Goal: Information Seeking & Learning: Check status

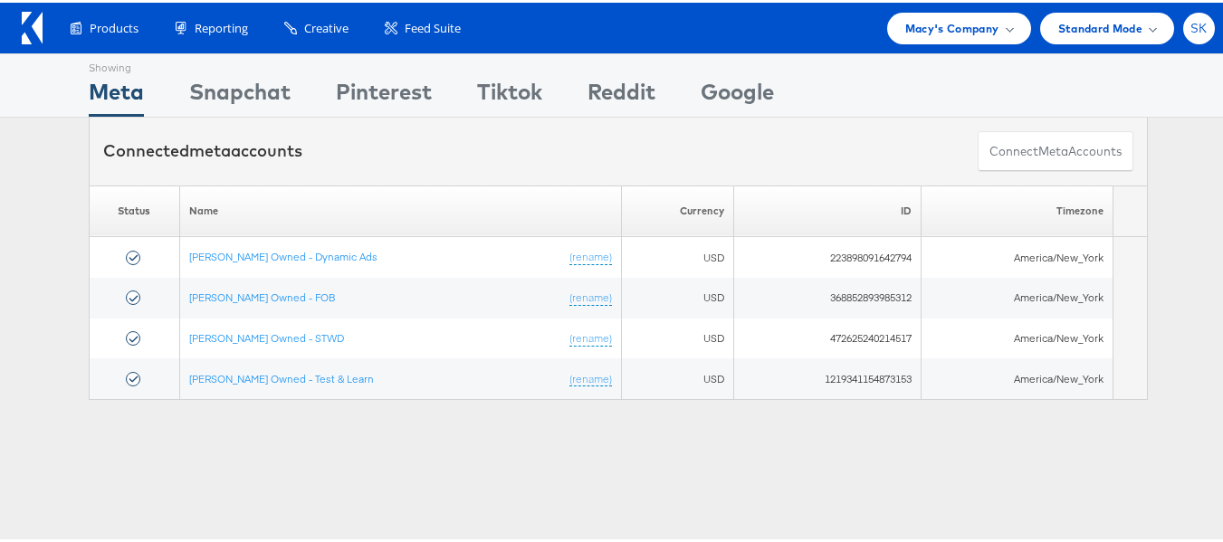
click at [1191, 21] on span "SK" at bounding box center [1199, 26] width 17 height 12
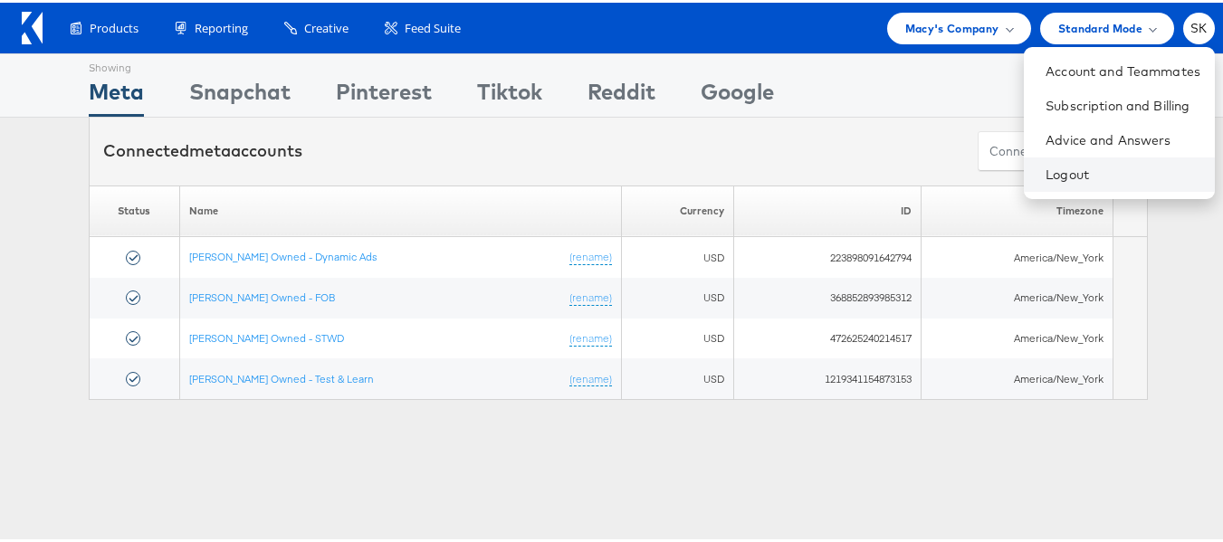
click at [1024, 162] on li "Logout" at bounding box center [1119, 172] width 191 height 34
click at [1048, 170] on link "Logout" at bounding box center [1123, 172] width 155 height 18
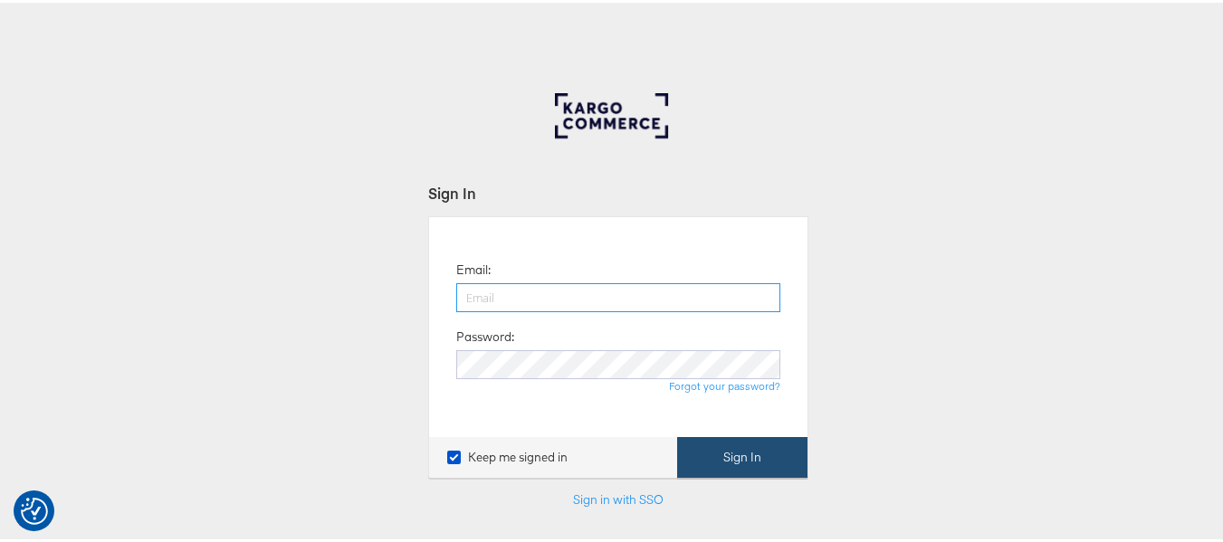
type input "shravan.kumar@kargo.com"
click at [711, 465] on button "Sign In" at bounding box center [742, 455] width 130 height 41
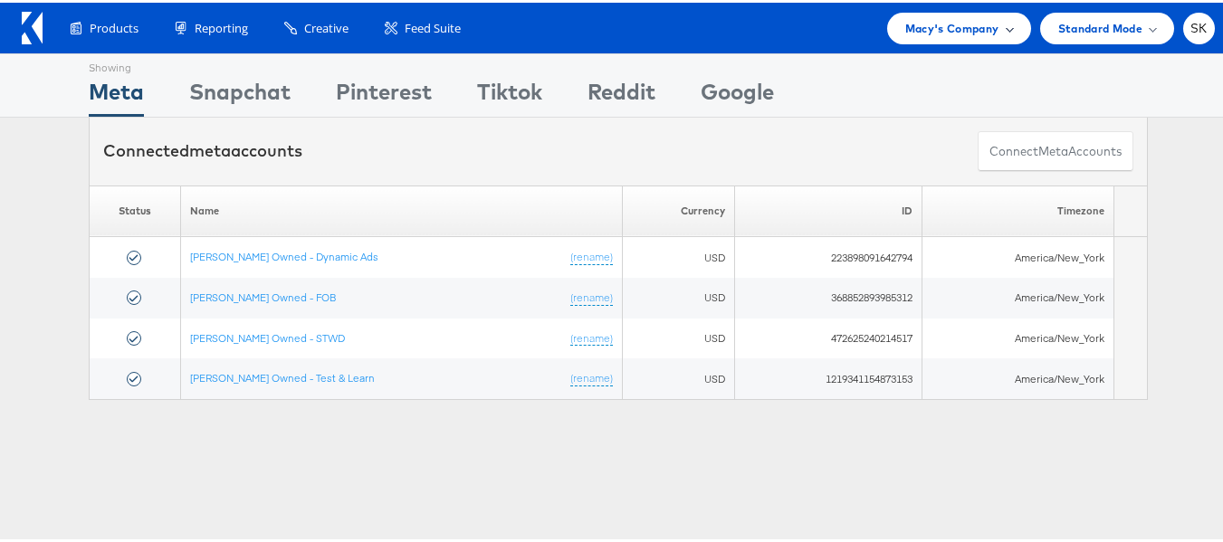
click at [916, 31] on span "Macy's Company" at bounding box center [953, 25] width 94 height 19
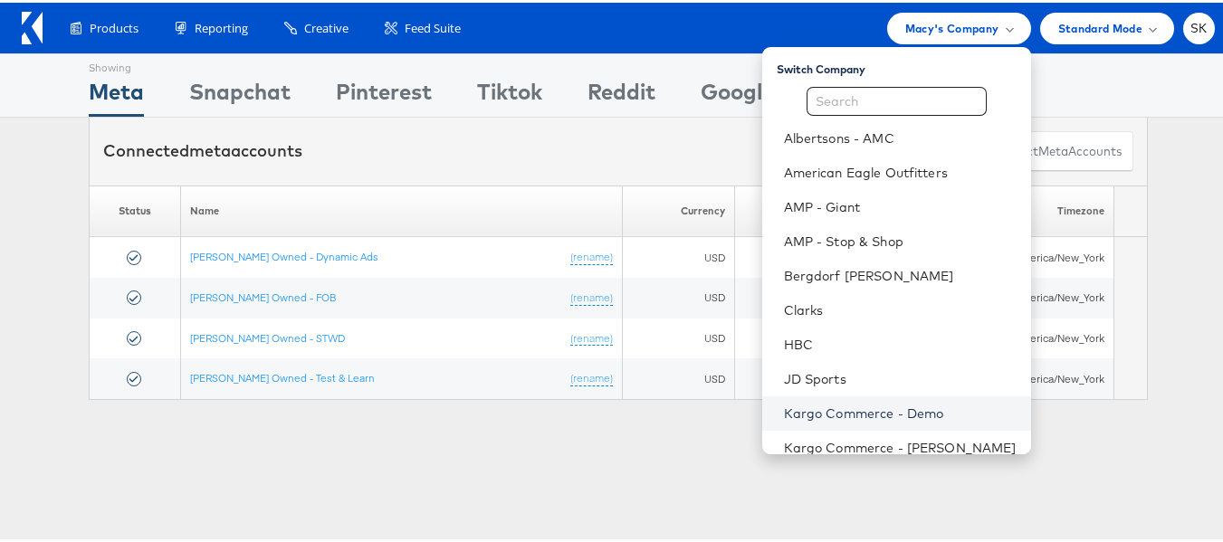
scroll to position [259, 0]
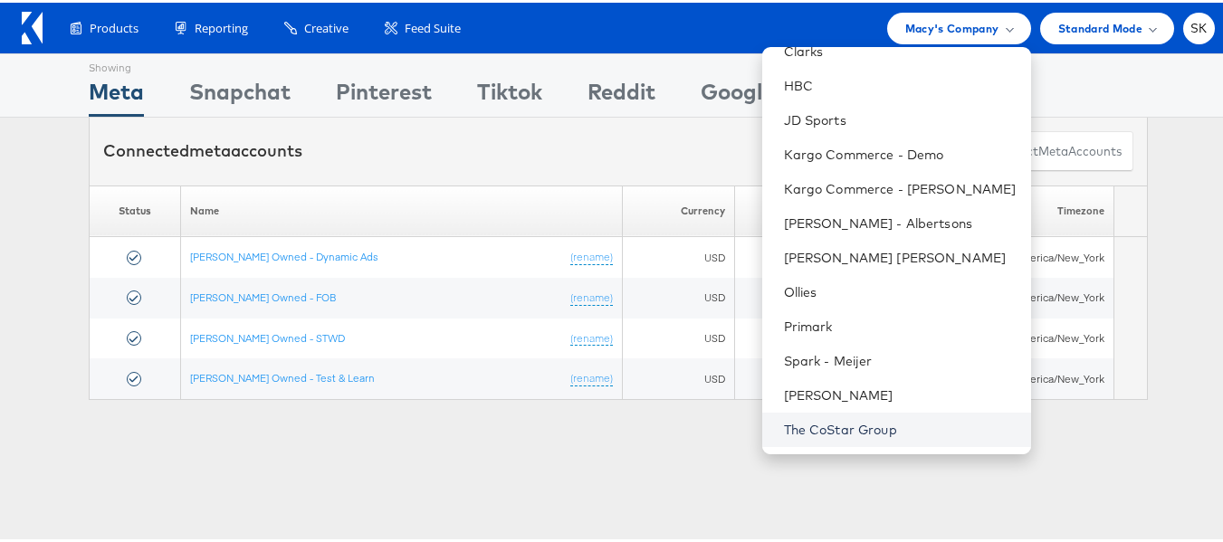
click at [826, 427] on link "The CoStar Group" at bounding box center [900, 427] width 233 height 18
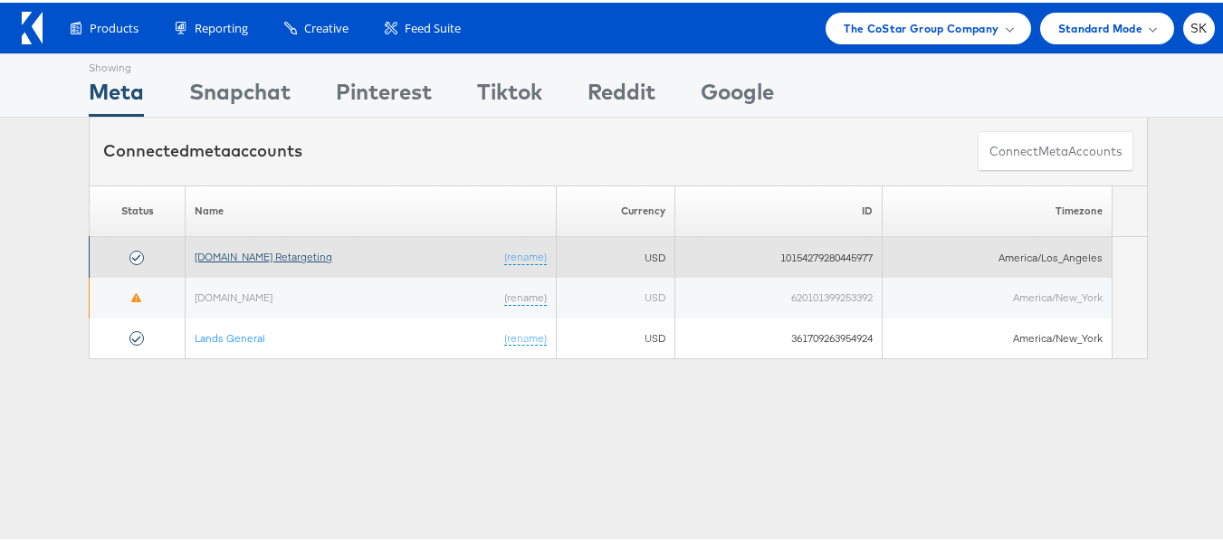
click at [278, 254] on link "[DOMAIN_NAME] Retargeting" at bounding box center [264, 254] width 138 height 14
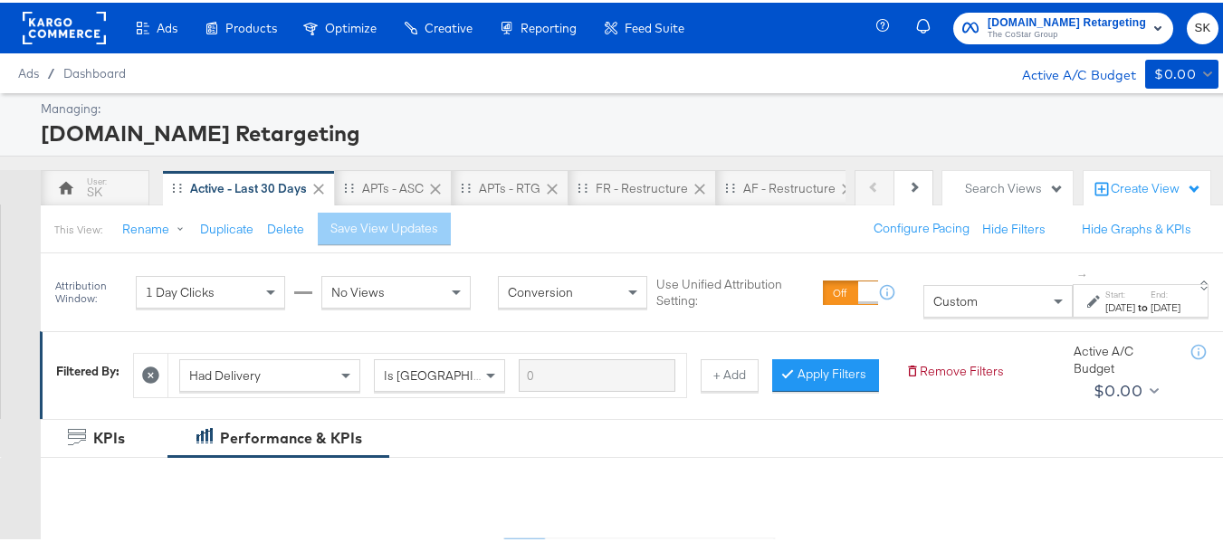
click at [934, 302] on span "Custom" at bounding box center [956, 299] width 44 height 16
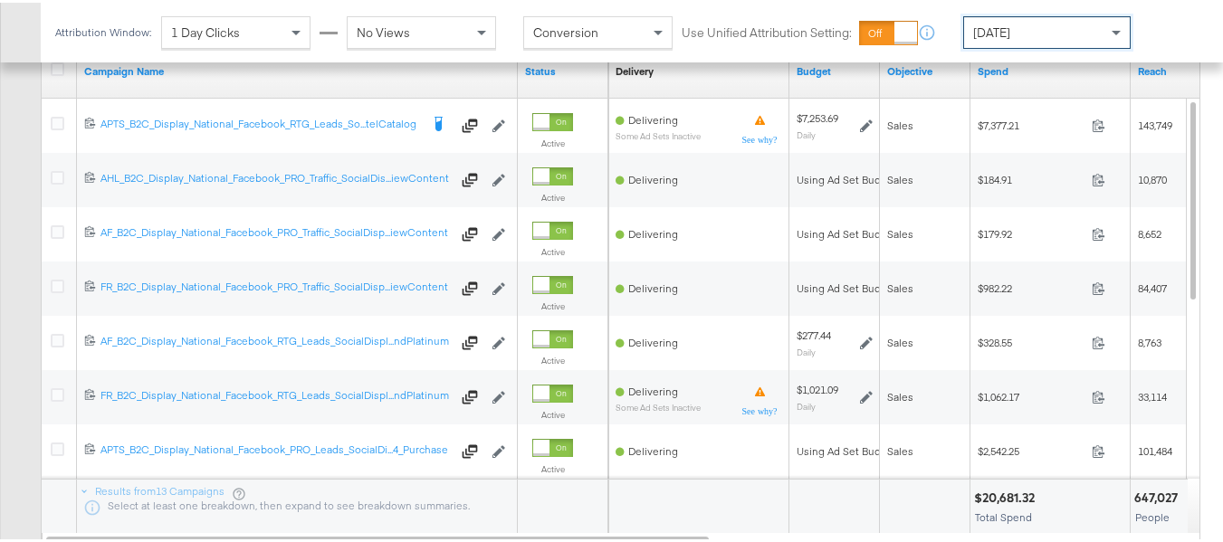
scroll to position [697, 0]
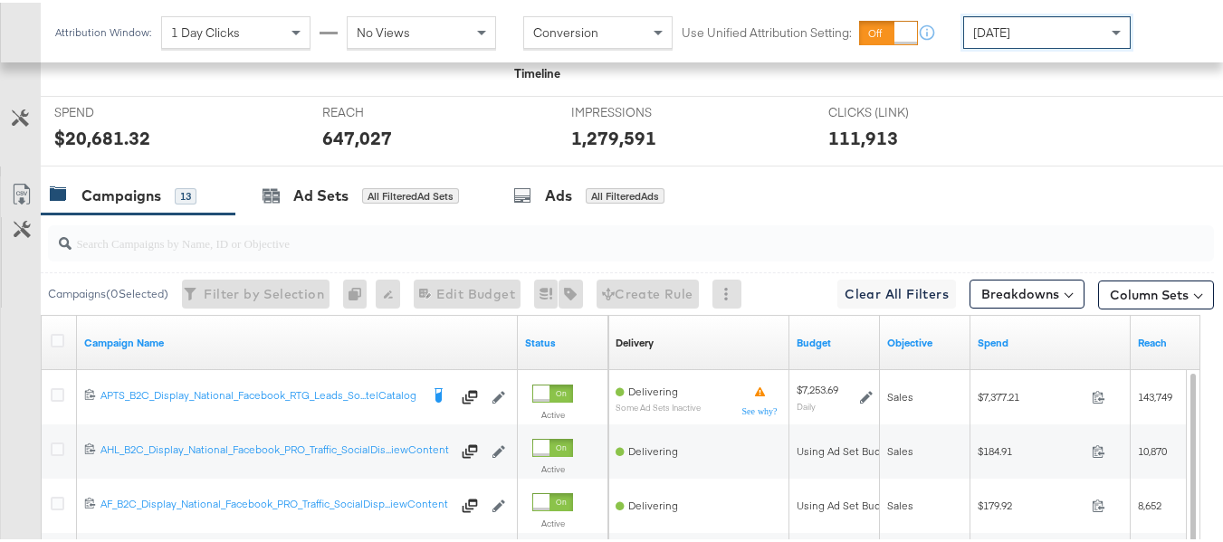
click at [290, 251] on input "search" at bounding box center [592, 233] width 1040 height 35
paste input "APTS_B2C_Display_National_Facebook_RTG_Leads_SocialDisplay_alwayson_Retargeting…"
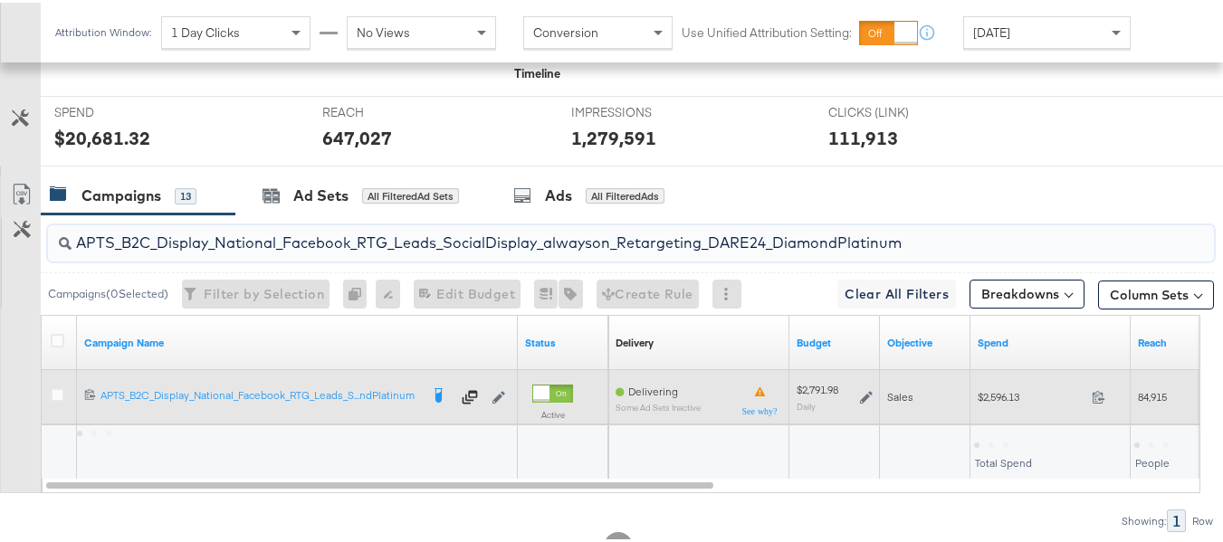
click at [1014, 408] on div "$2,596.13 2596.13" at bounding box center [1051, 394] width 160 height 28
copy div "$2,596.13"
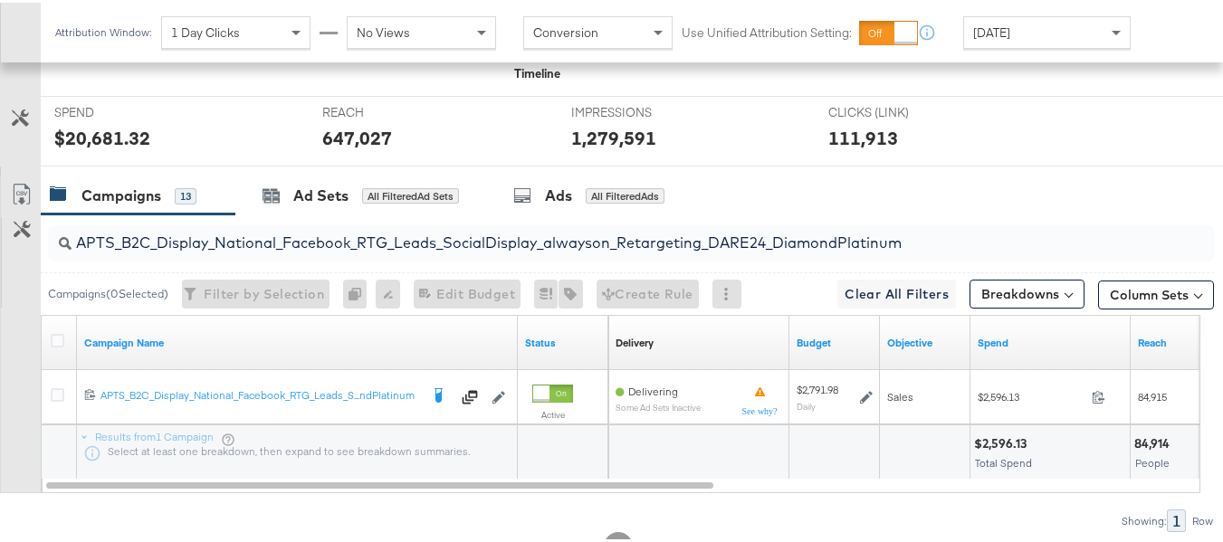
click at [510, 251] on input "APTS_B2C_Display_National_Facebook_RTG_Leads_SocialDisplay_alwayson_Retargeting…" at bounding box center [592, 233] width 1040 height 35
paste input "FR_B2C_Display_National_Facebook_RTG_Leads_SocialDisplay_alwayson_Retargeting_FR"
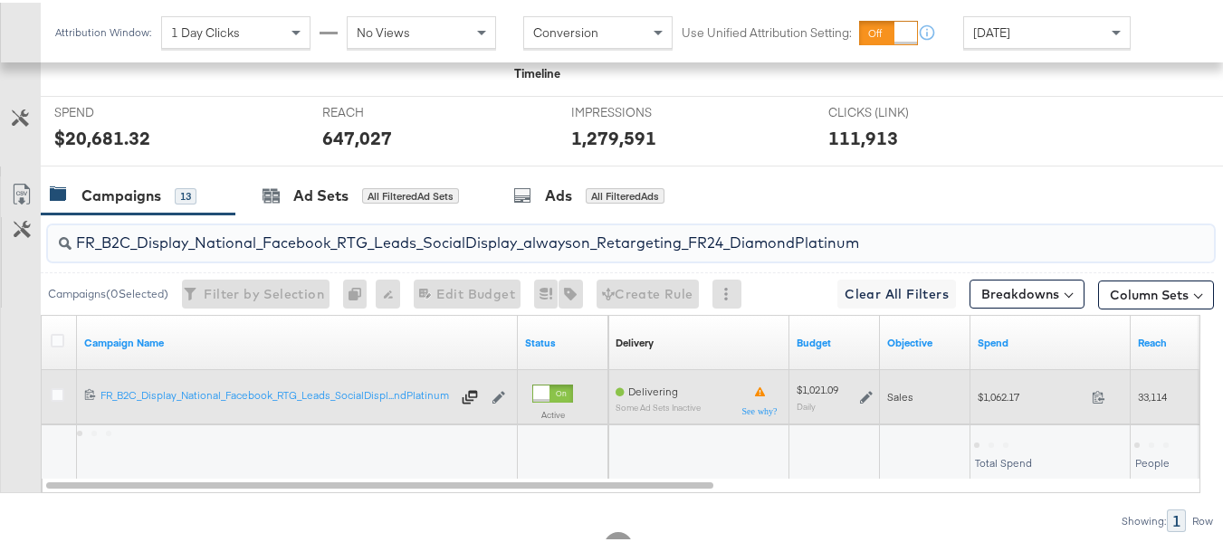
click at [1001, 408] on div "$1,062.17 1062.17" at bounding box center [1051, 394] width 160 height 28
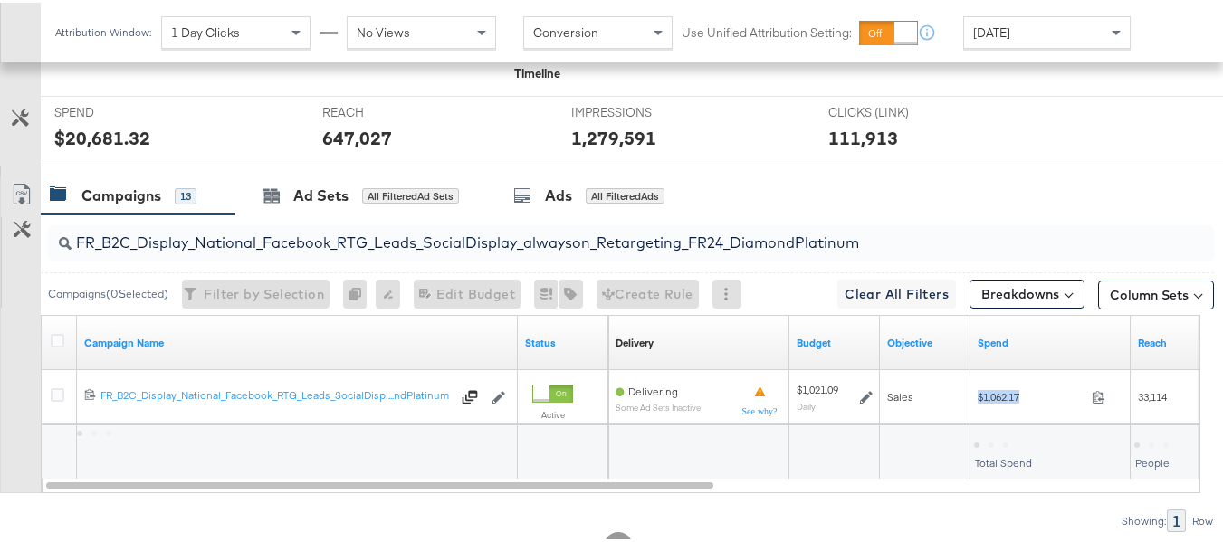
copy div "$1,062.17"
click at [345, 251] on input "FR_B2C_Display_National_Facebook_RTG_Leads_SocialDisplay_alwayson_Retargeting_F…" at bounding box center [592, 233] width 1040 height 35
paste input "AF_B2C_Display_National_Facebook_RTG_Leads_SocialDisplay_alwayson_Retargeting_AF"
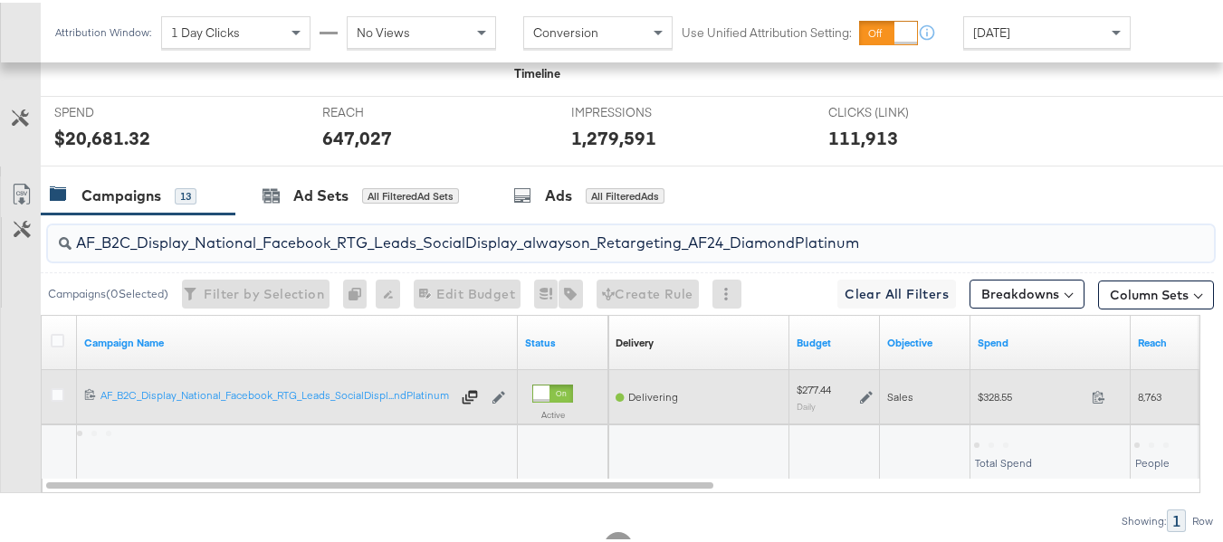
click at [993, 408] on div "$328.55 328.55" at bounding box center [1051, 394] width 160 height 28
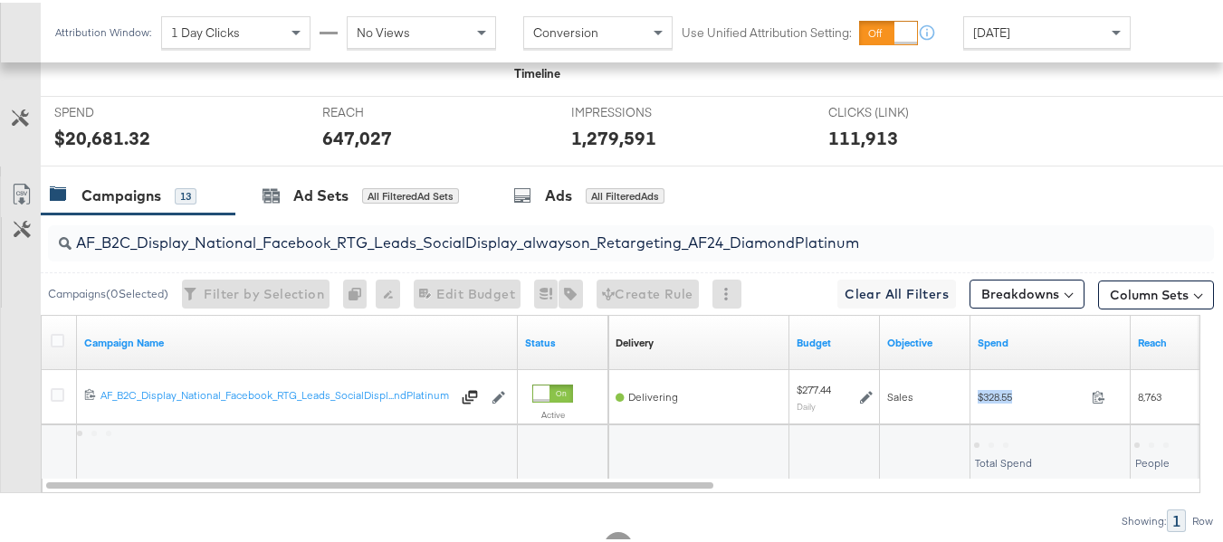
copy div "$328.55"
click at [435, 251] on input "AF_B2C_Display_National_Facebook_RTG_Leads_SocialDisplay_alwayson_Retargeting_A…" at bounding box center [592, 233] width 1040 height 35
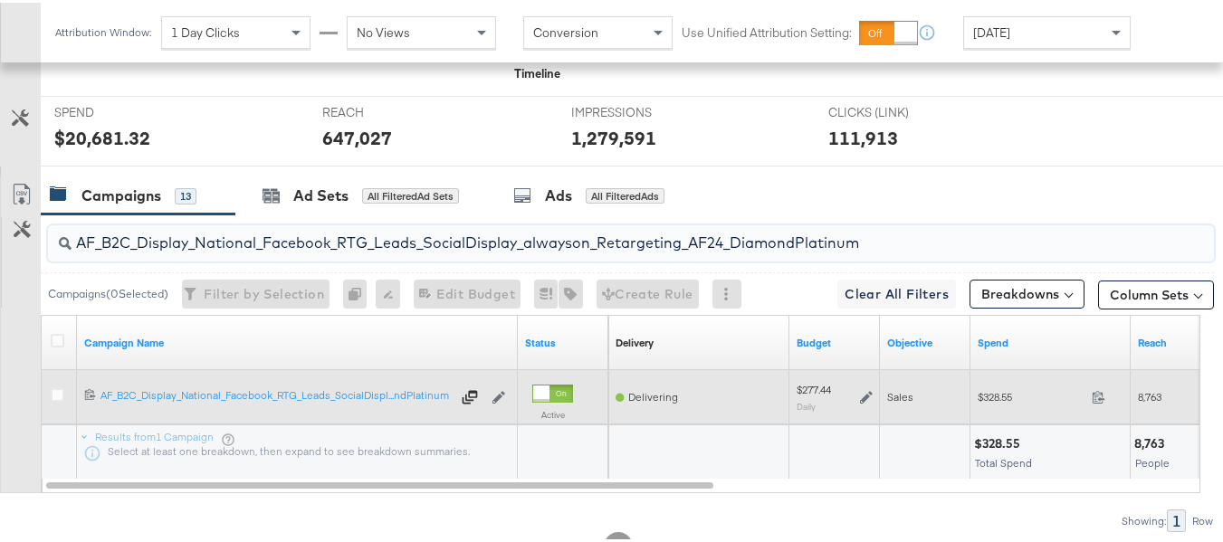
paste input "HL_B2C_Display_National_Facebook_RTG_Leads_SocialDisplay_alwayson_Retargeting_A…"
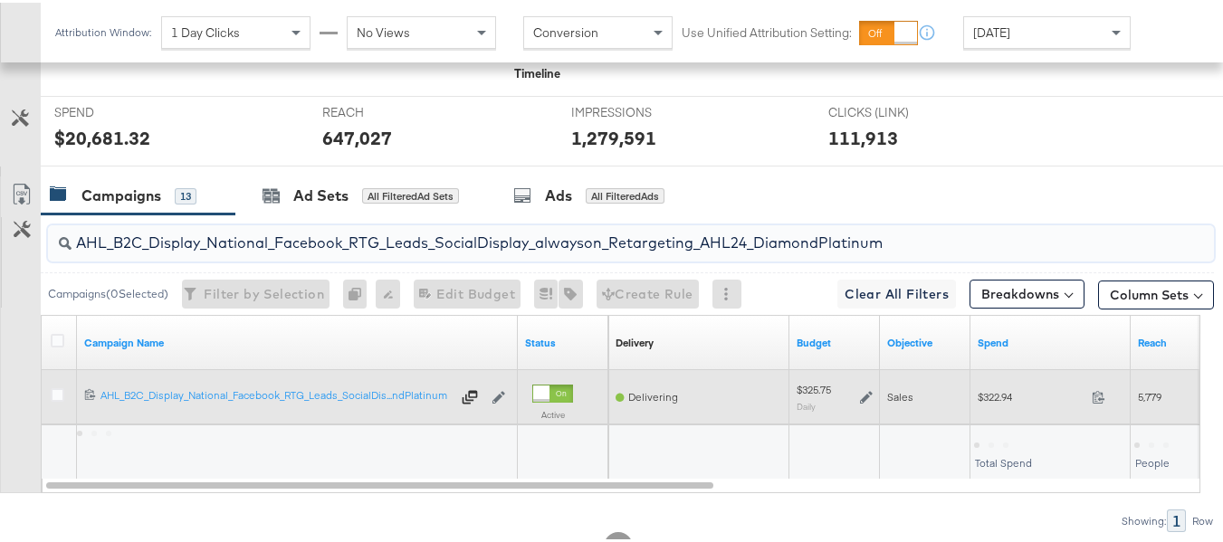
click at [1011, 408] on div "$322.94 322.94" at bounding box center [1051, 394] width 160 height 28
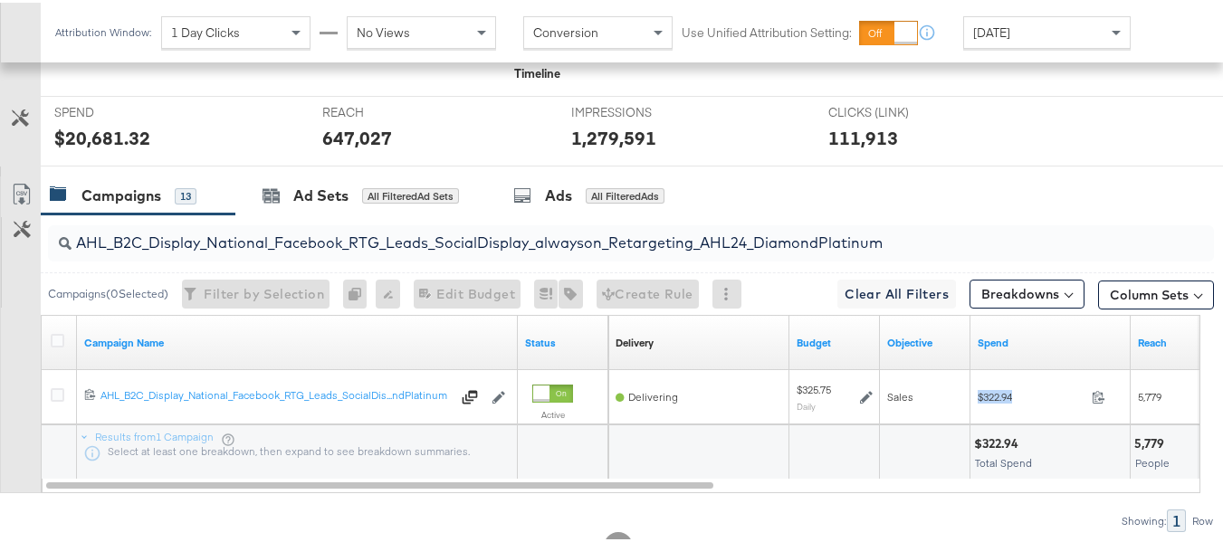
copy div "$322.94"
click at [523, 251] on input "AHL_B2C_Display_National_Facebook_RTG_Leads_SocialDisplay_alwayson_Retargeting_…" at bounding box center [592, 233] width 1040 height 35
paste input "PTS_B2C_Display_National_Facebook_PRO_Traffic_SocialDisplay_alwayson_ASC_DARE24…"
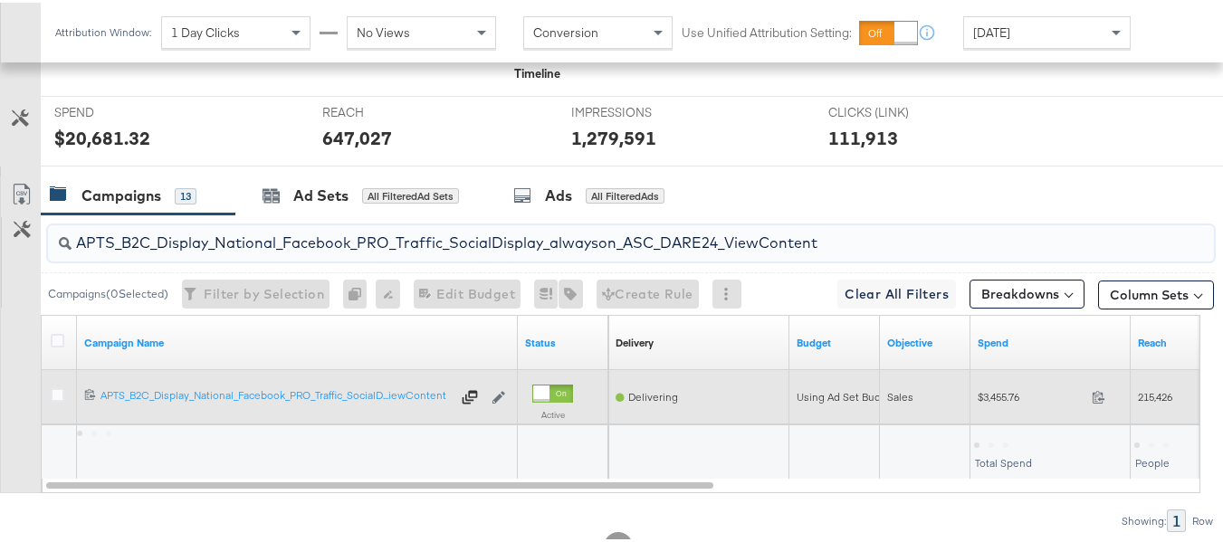
click at [998, 401] on span "$3,455.76" at bounding box center [1031, 395] width 107 height 14
copy div "$3,455.76"
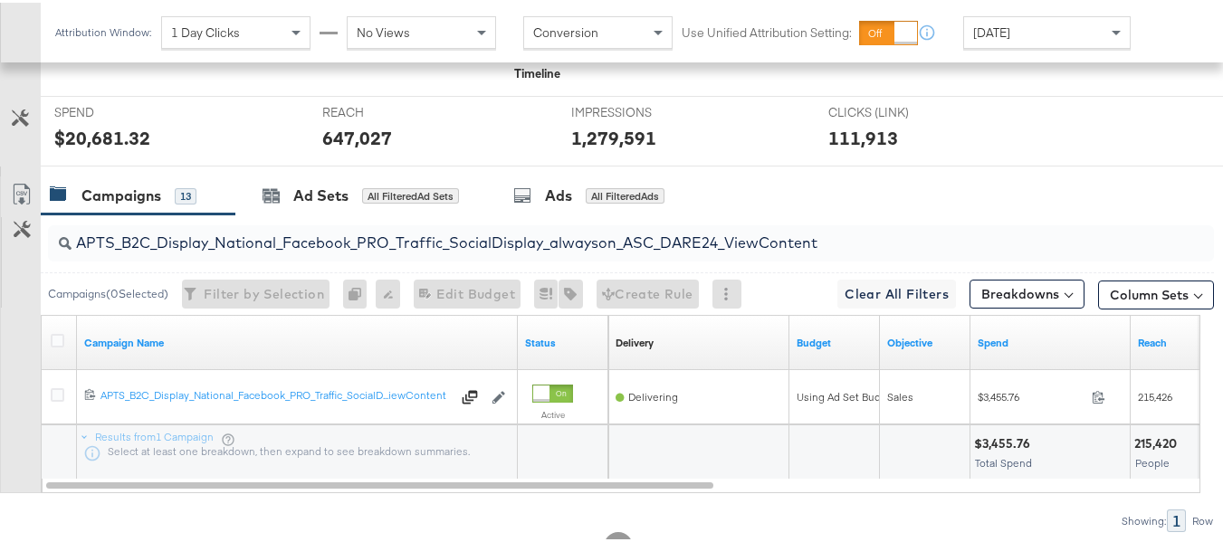
click at [460, 251] on input "APTS_B2C_Display_National_Facebook_PRO_Traffic_SocialDisplay_alwayson_ASC_DARE2…" at bounding box center [592, 233] width 1040 height 35
paste input "Leads_SocialDisplay_alwayson_ASC_DARE24_Purchase"
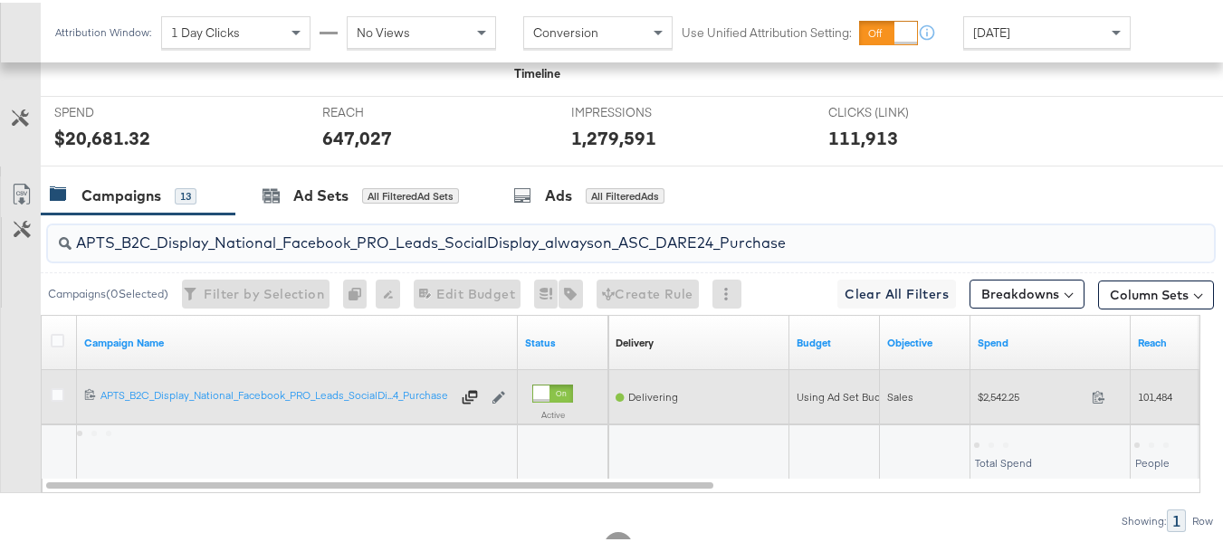
click at [985, 401] on span "$2,542.25" at bounding box center [1031, 395] width 107 height 14
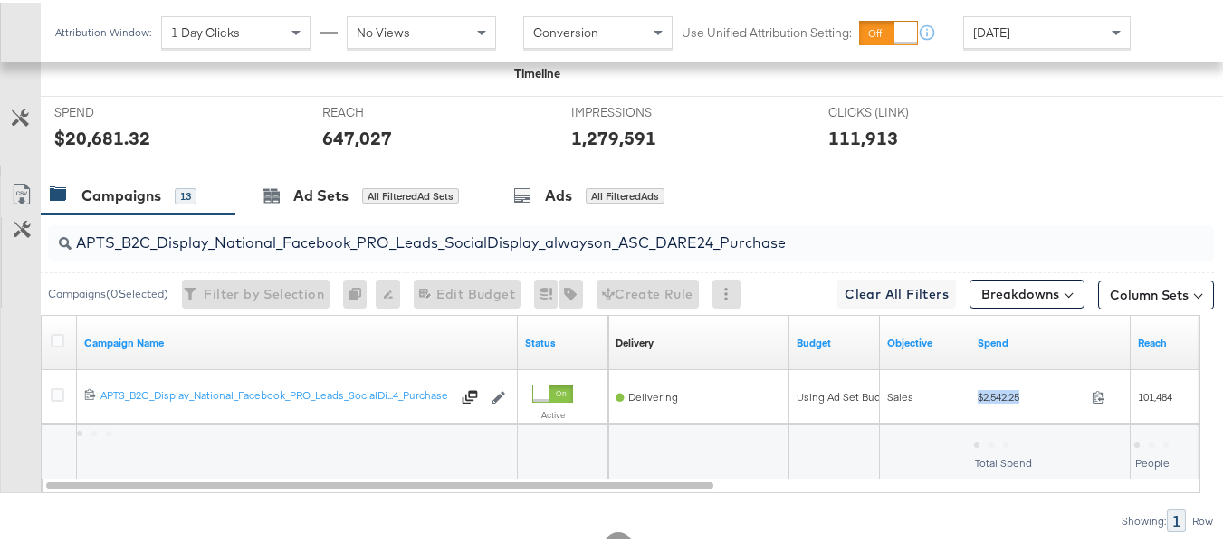
copy div "$2,542.25"
click at [461, 251] on input "APTS_B2C_Display_National_Facebook_PRO_Leads_SocialDisplay_alwayson_ASC_DARE24_…" at bounding box center [592, 233] width 1040 height 35
paste input "F_B2C_Display_National_Facebook_PRO_Traffic_SocialDisplay_alwayson_ASC_AF24_Vie…"
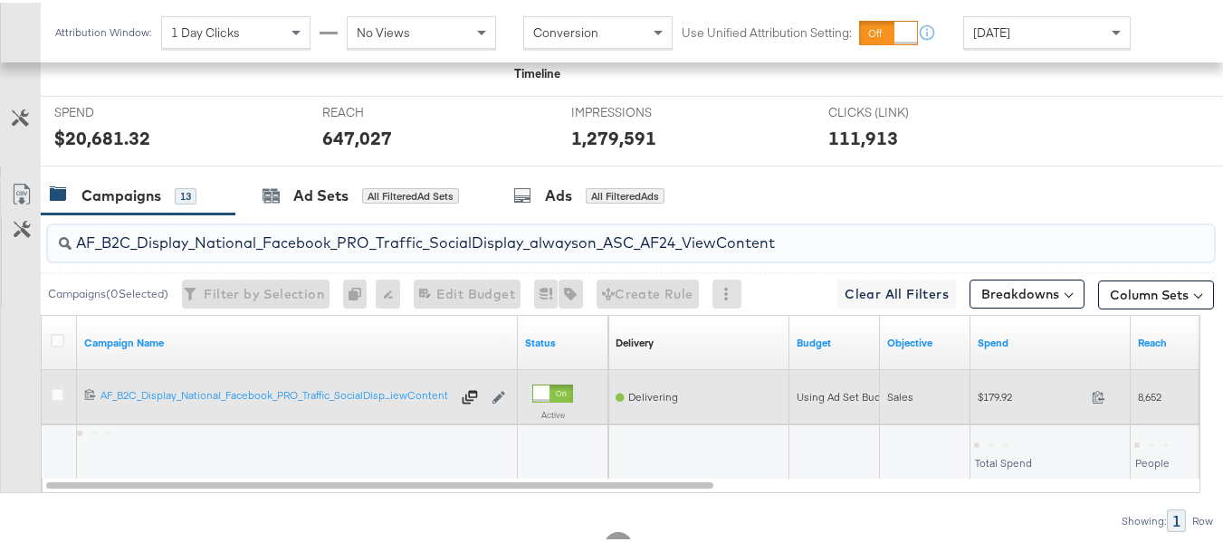
click at [1001, 401] on span "$179.92" at bounding box center [1031, 395] width 107 height 14
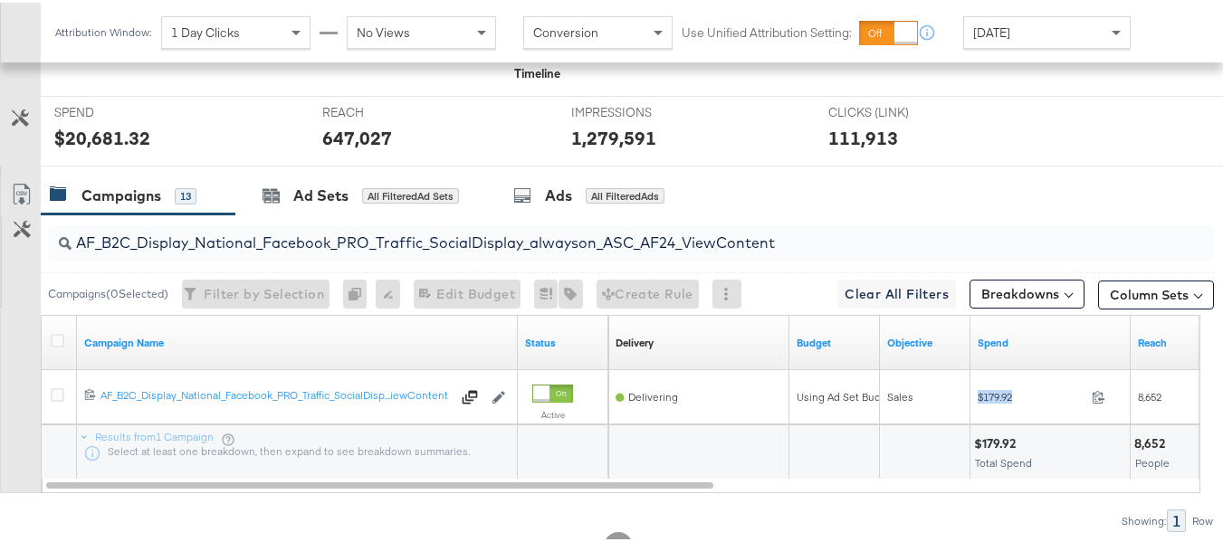
copy div "$179.92"
click at [356, 251] on input "AF_B2C_Display_National_Facebook_PRO_Traffic_SocialDisplay_alwayson_ASC_AF24_Vi…" at bounding box center [592, 233] width 1040 height 35
paste input "FR_B2C_Display_National_Facebook_PRO_Traffic_SocialDisplay_alwayson_ASC_FR"
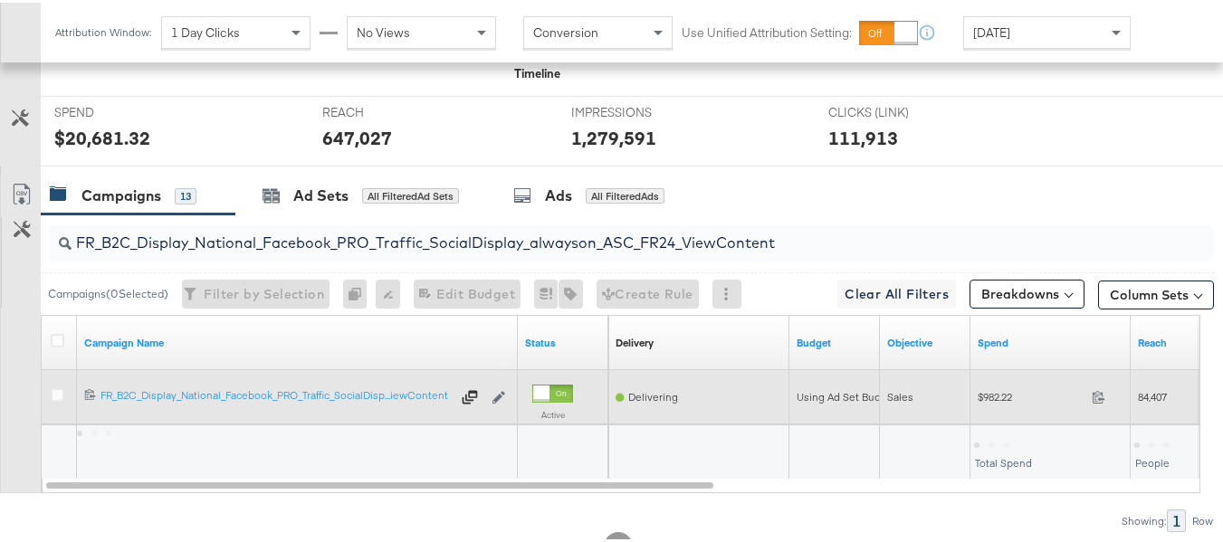
click at [998, 401] on span "$982.22" at bounding box center [1031, 395] width 107 height 14
copy div "$982.22"
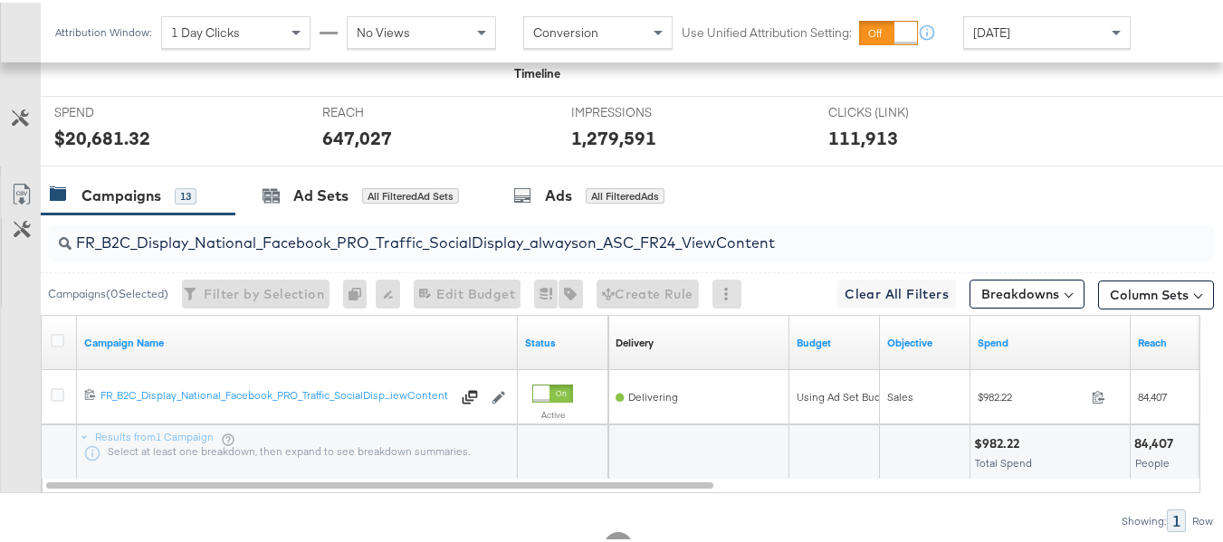
click at [358, 251] on input "FR_B2C_Display_National_Facebook_PRO_Traffic_SocialDisplay_alwayson_ASC_FR24_Vi…" at bounding box center [592, 233] width 1040 height 35
paste input "AHL_B2C_Display_National_Facebook_PRO_Traffic_SocialDisplay_alwayson_ASC_AHL"
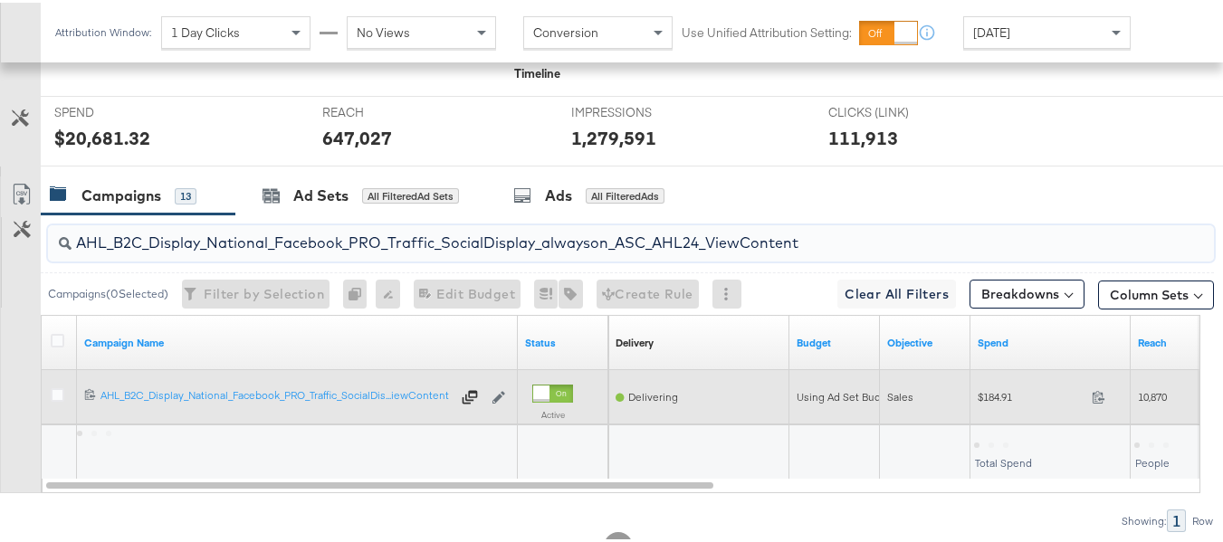
type input "AHL_B2C_Display_National_Facebook_PRO_Traffic_SocialDisplay_alwayson_ASC_AHL24_…"
click at [997, 401] on span "$184.91" at bounding box center [1031, 395] width 107 height 14
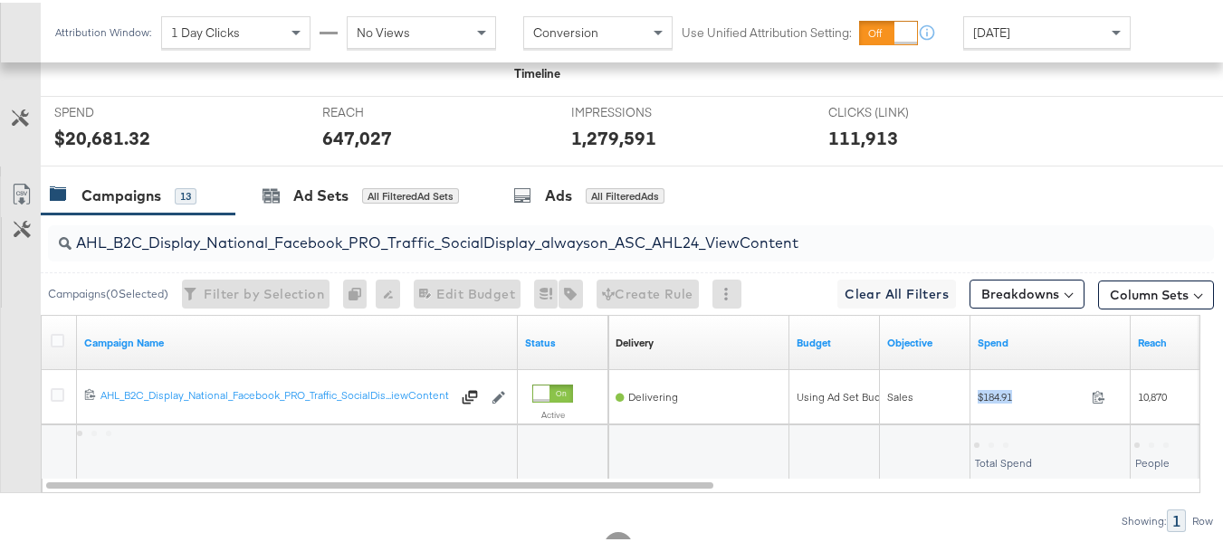
copy div "$184.91"
click at [1098, 213] on div "Campaigns 13 Ad Sets All Filtered Ad Sets Ads All Filtered Ads" at bounding box center [639, 193] width 1196 height 39
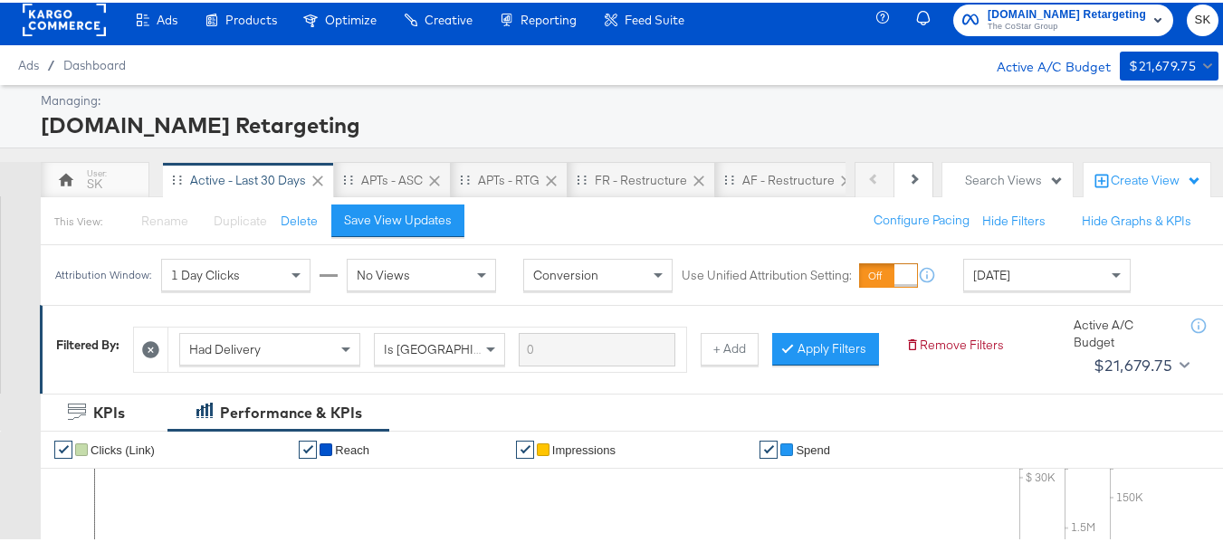
scroll to position [0, 0]
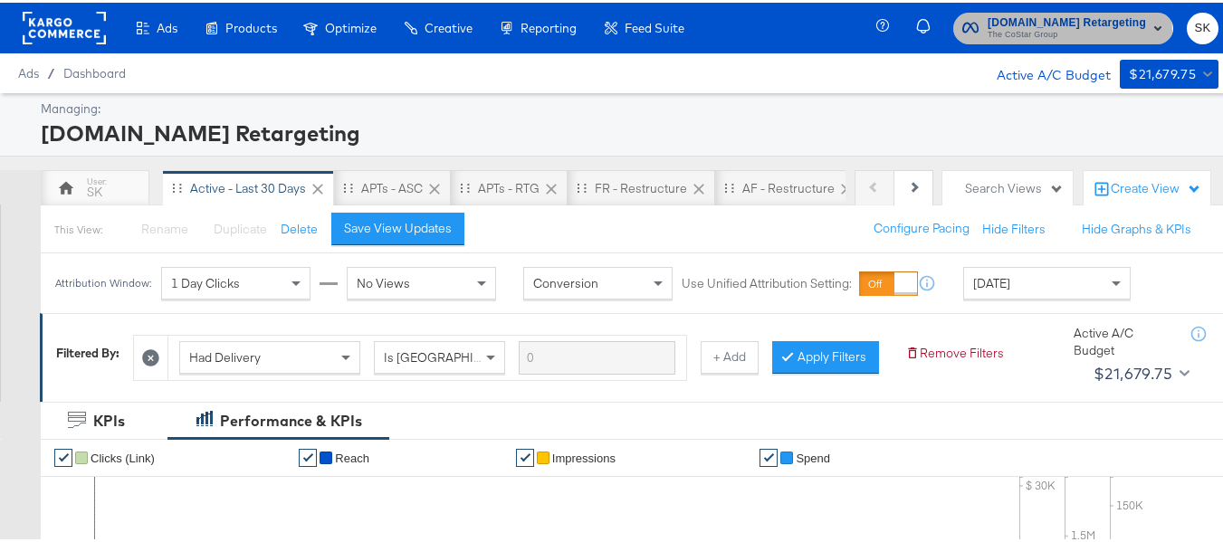
click at [1008, 29] on span "The CoStar Group" at bounding box center [1067, 32] width 158 height 14
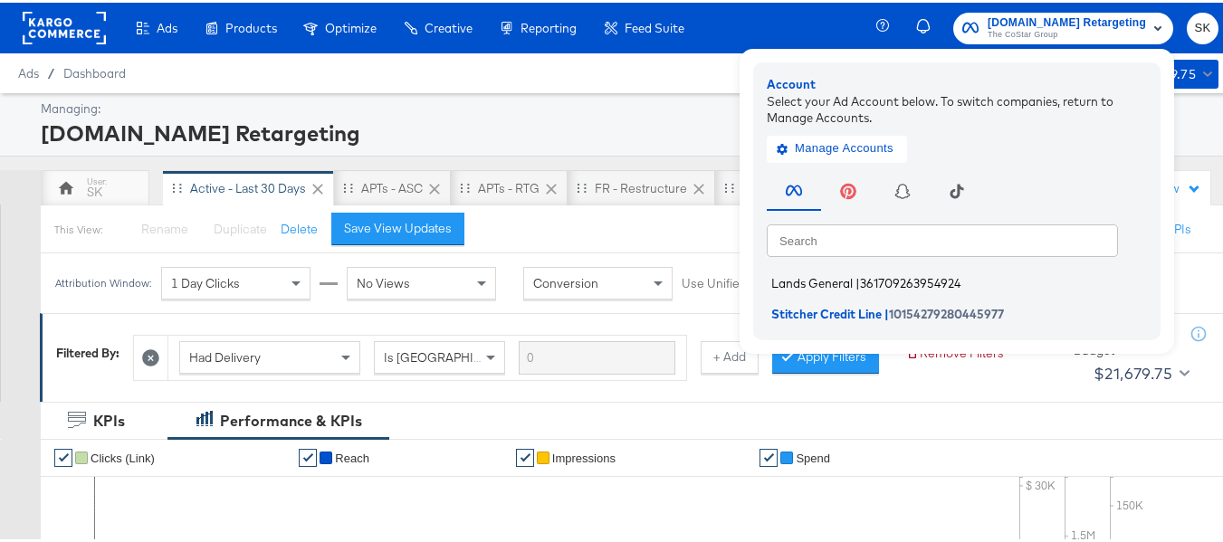
click at [828, 281] on span "Lands General" at bounding box center [813, 280] width 82 height 14
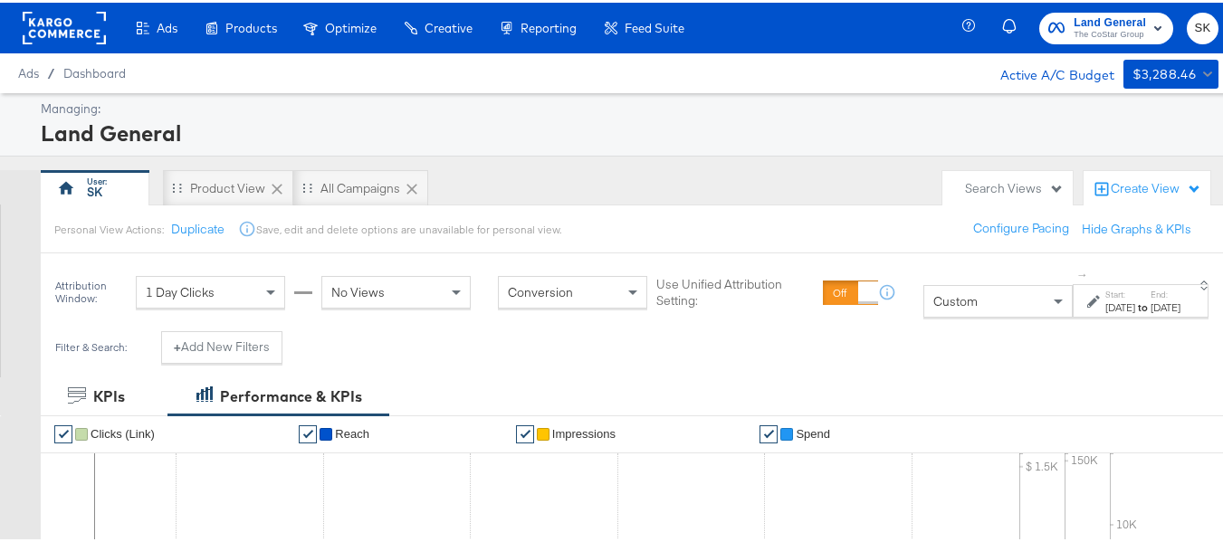
scroll to position [181, 0]
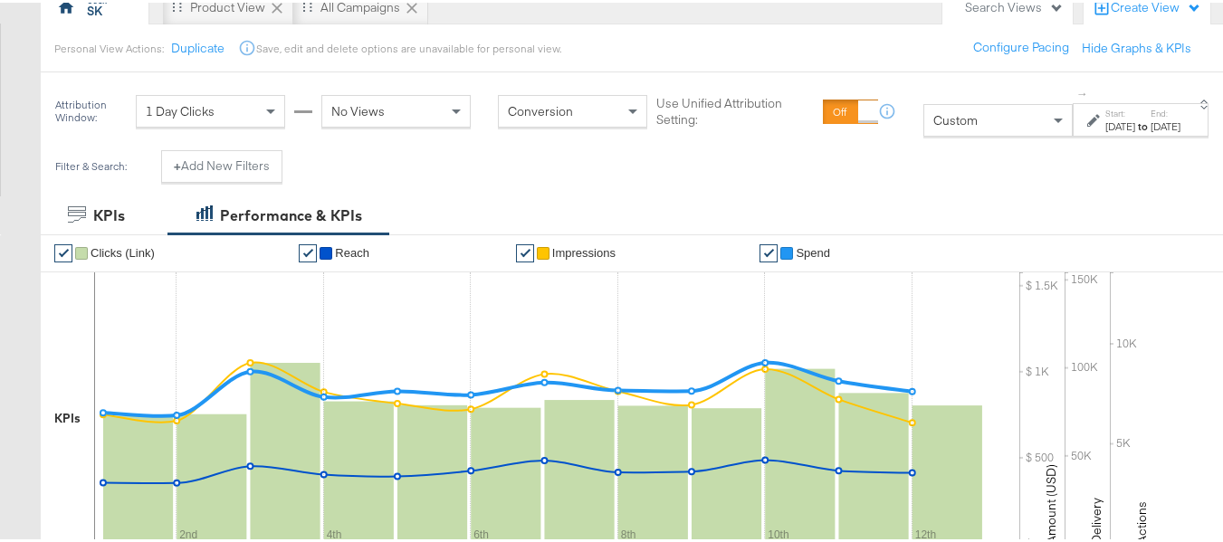
click at [934, 113] on span "Custom" at bounding box center [956, 118] width 44 height 16
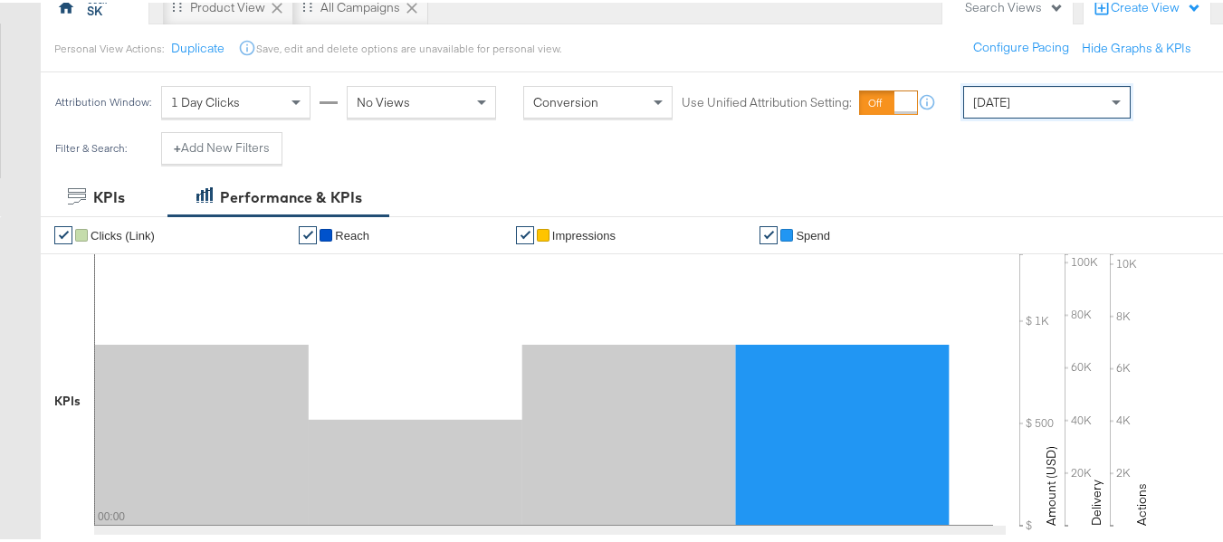
scroll to position [777, 0]
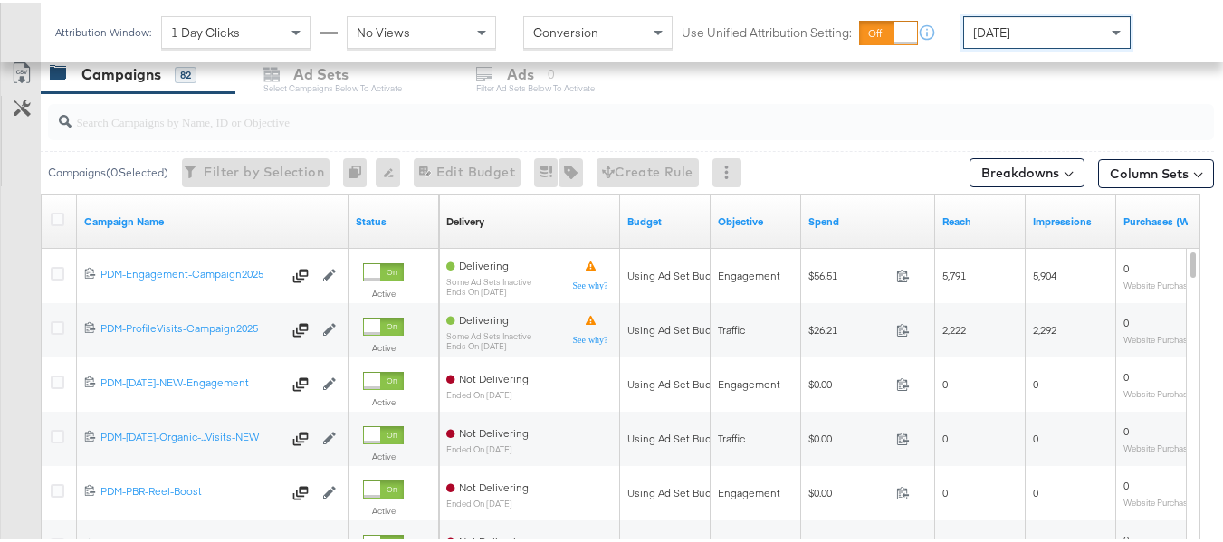
click at [143, 120] on input "search" at bounding box center [592, 111] width 1040 height 35
paste input "B2C_LAND_KC_RT_Sig_24"
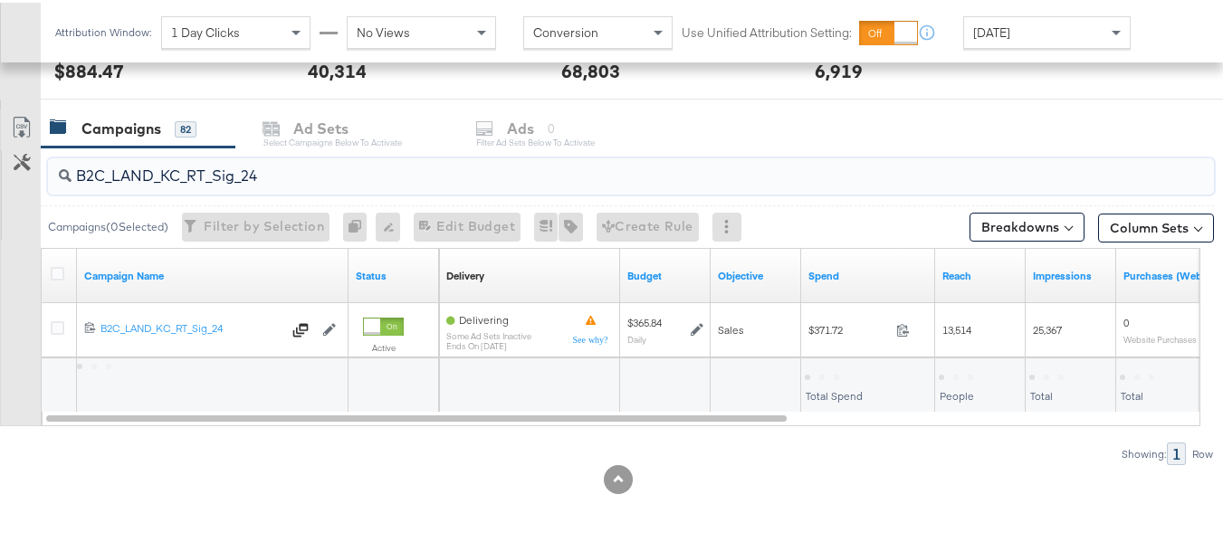
scroll to position [723, 0]
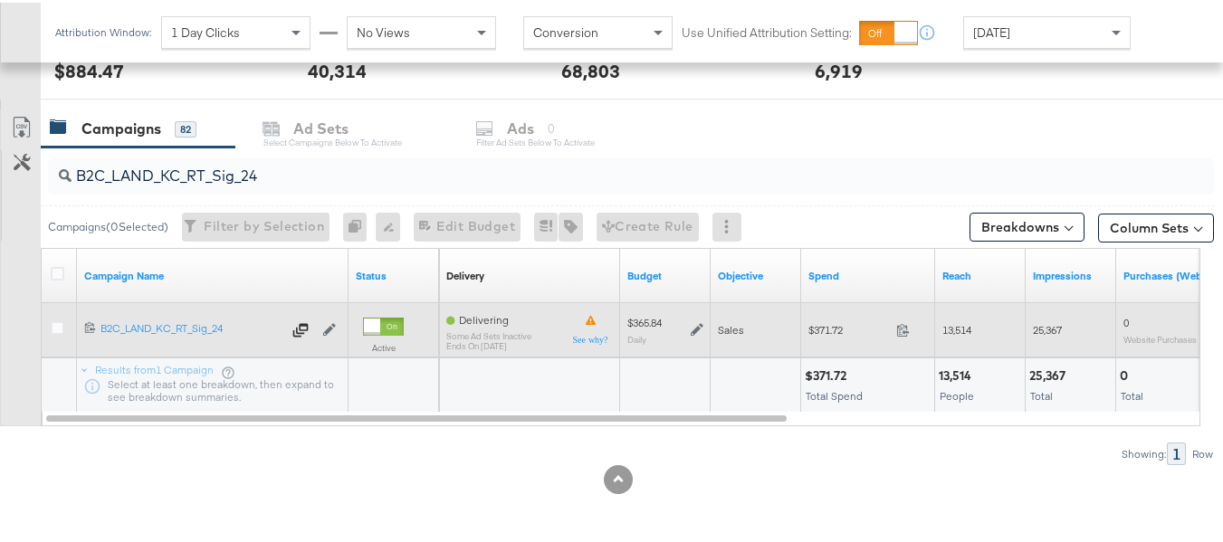
click at [834, 327] on span "$371.72" at bounding box center [849, 328] width 81 height 14
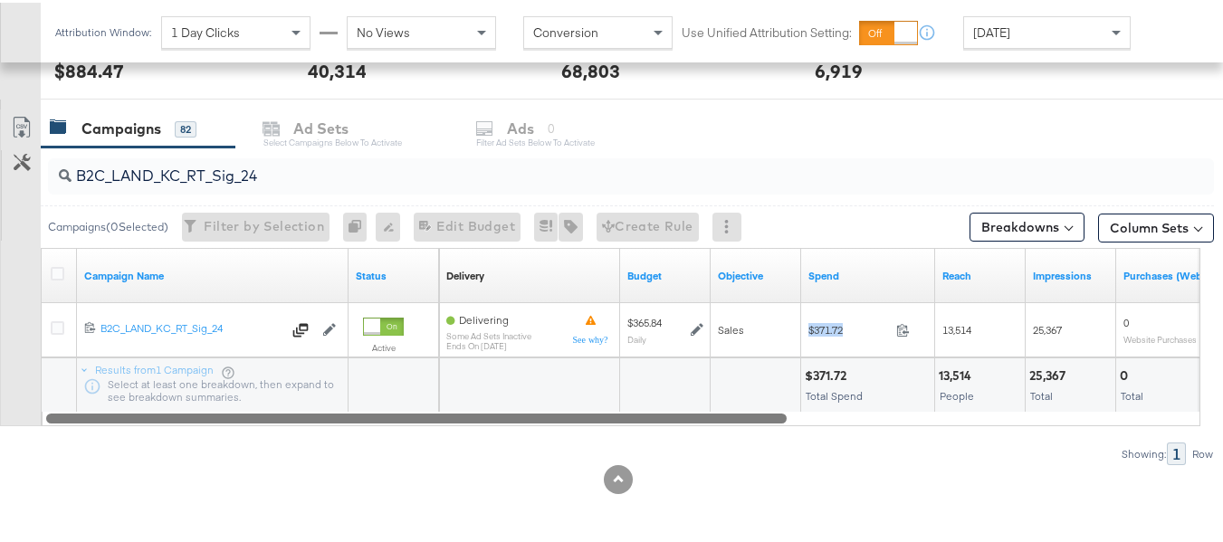
copy div "$371.72"
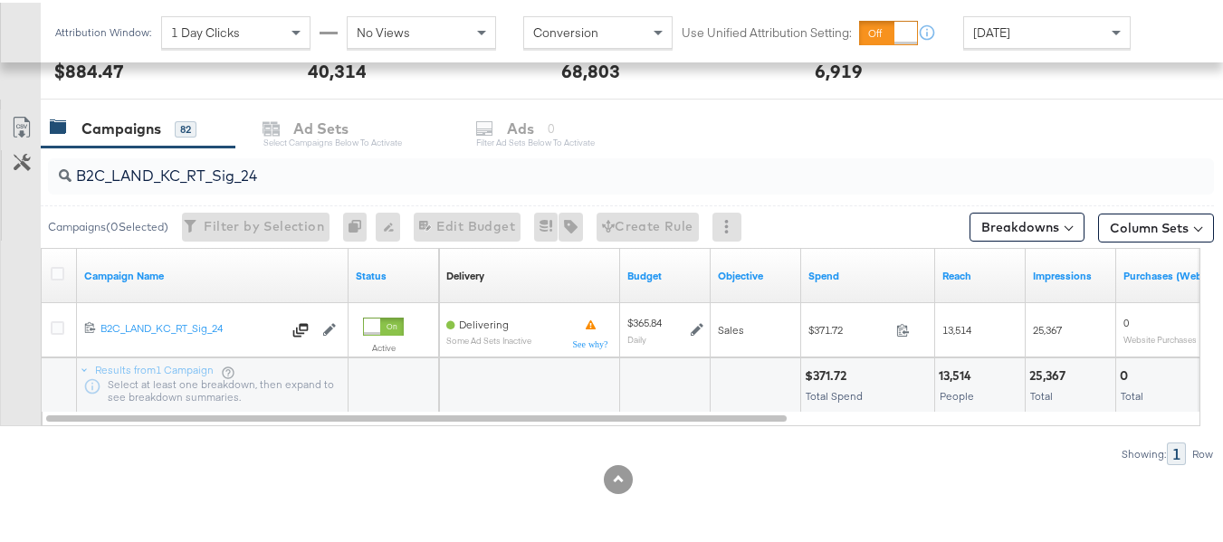
click at [514, 167] on input "B2C_LAND_KC_RT_Sig_24" at bounding box center [592, 166] width 1040 height 35
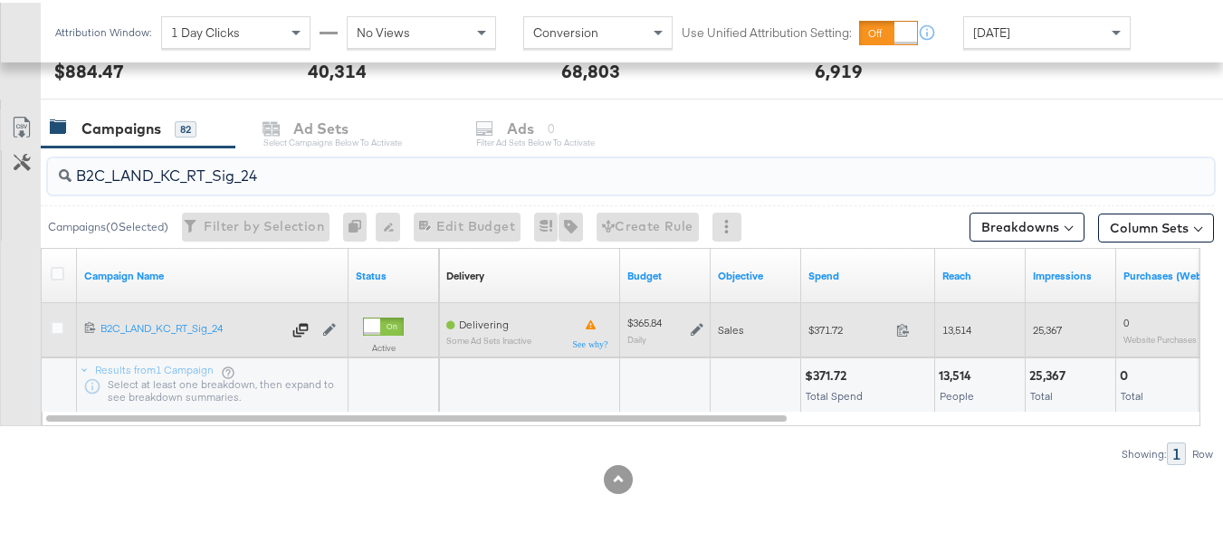
paste input "B_Ecommerce_KC_Retargeting_LW&LOA_Traffic"
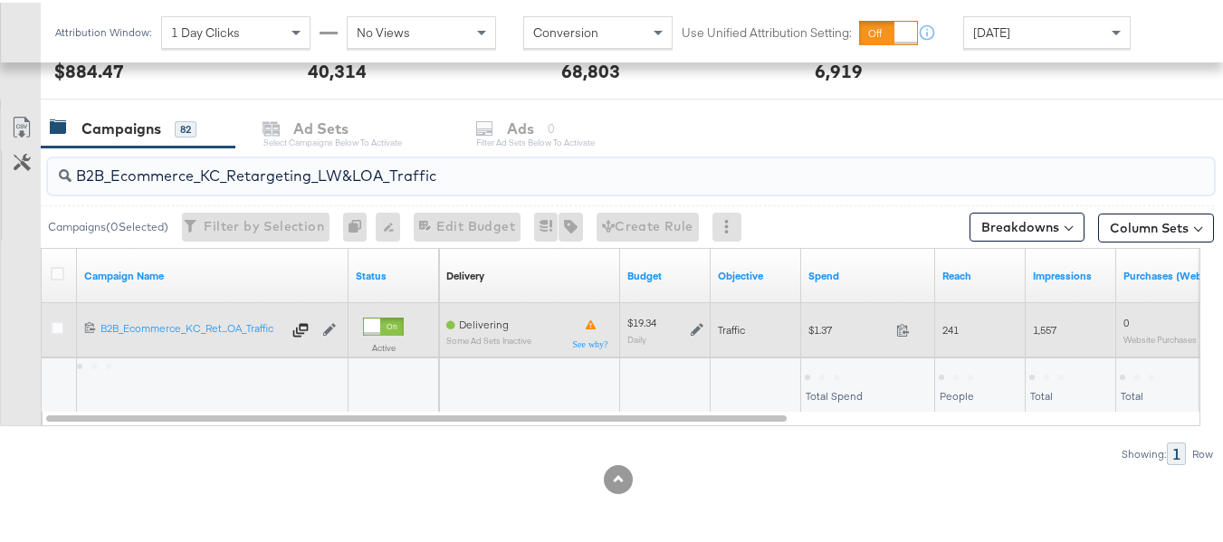
type input "B2B_Ecommerce_KC_Retargeting_LW&LOA_Traffic"
click at [815, 319] on div "$1.37 1.37" at bounding box center [868, 327] width 134 height 28
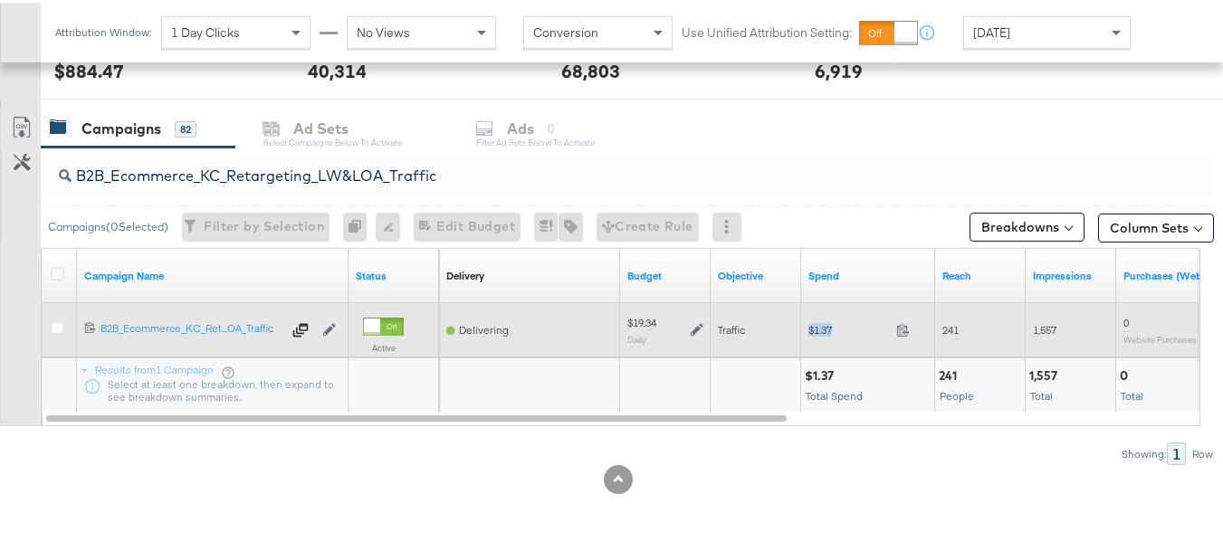
copy div "$1.37"
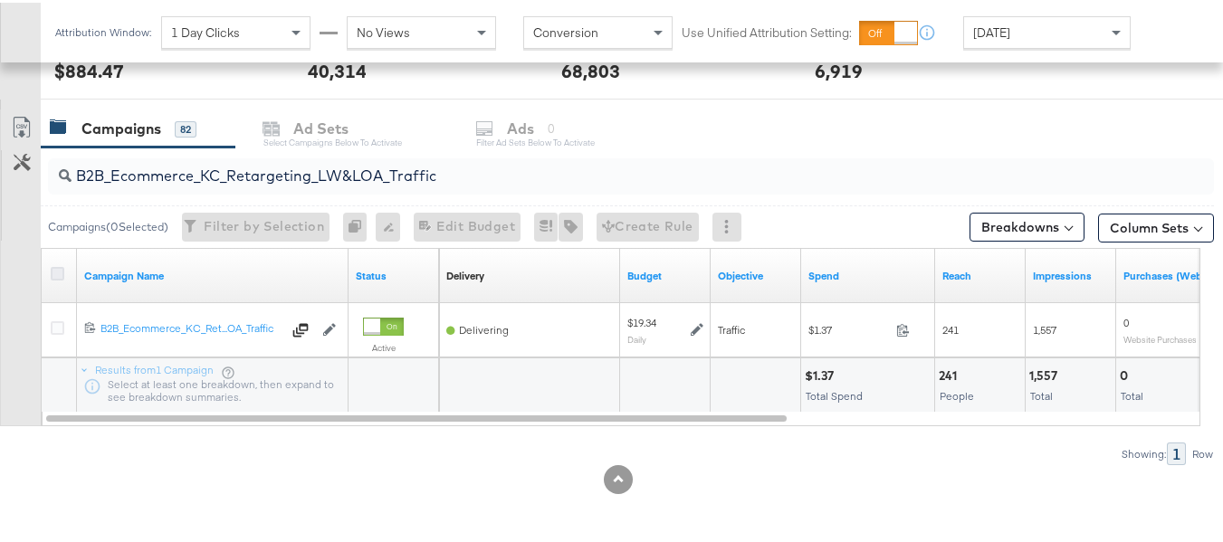
click at [55, 275] on icon at bounding box center [58, 271] width 14 height 14
click at [0, 0] on input "checkbox" at bounding box center [0, 0] width 0 height 0
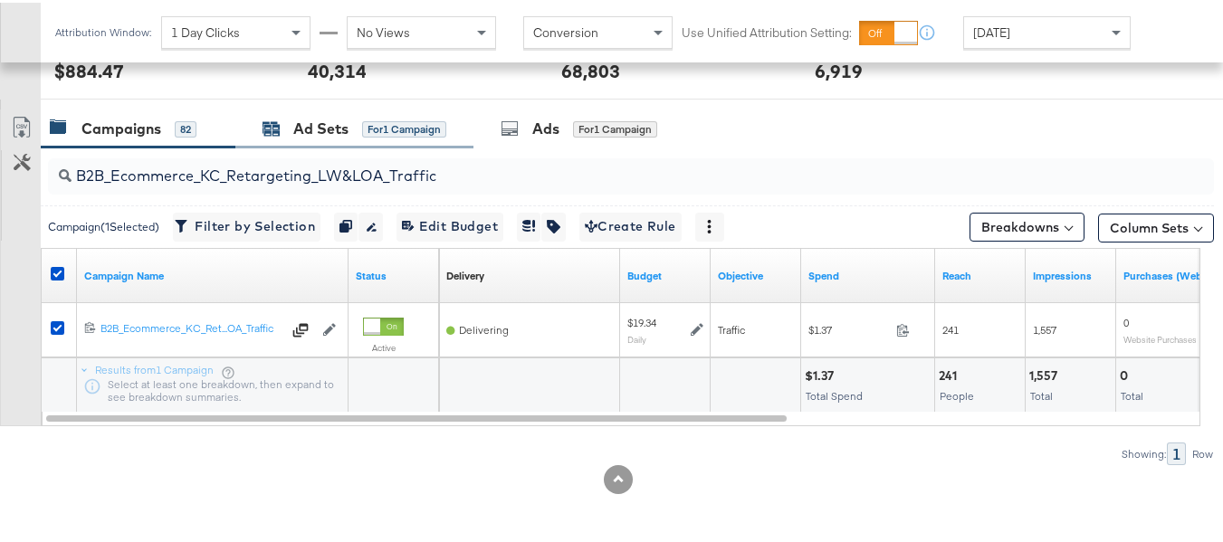
click at [404, 125] on div "for 1 Campaign" at bounding box center [404, 127] width 84 height 16
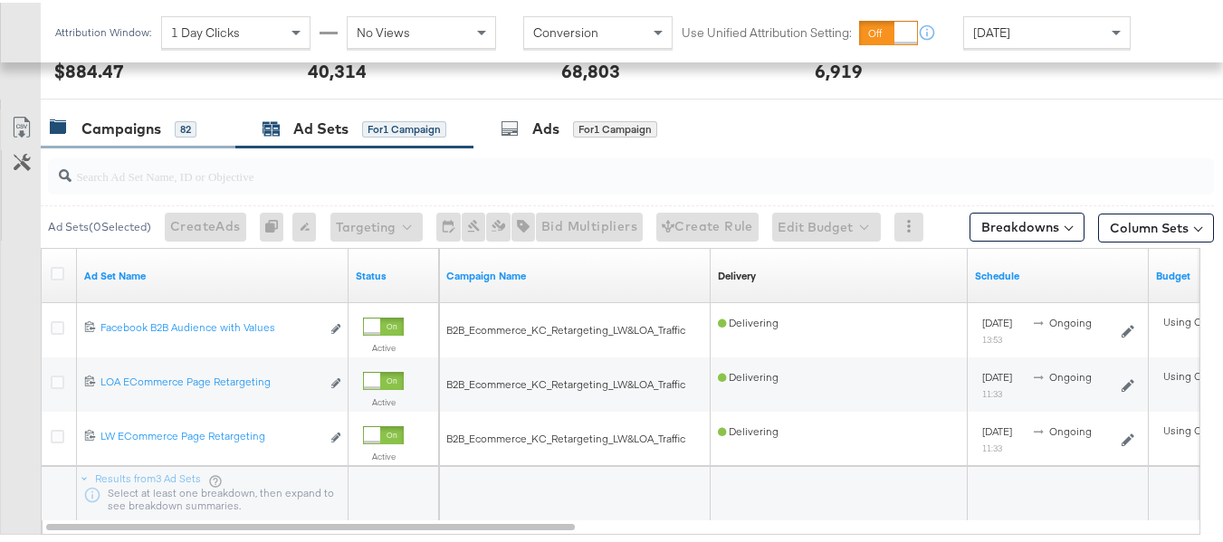
click at [158, 130] on div "Campaigns" at bounding box center [122, 126] width 80 height 21
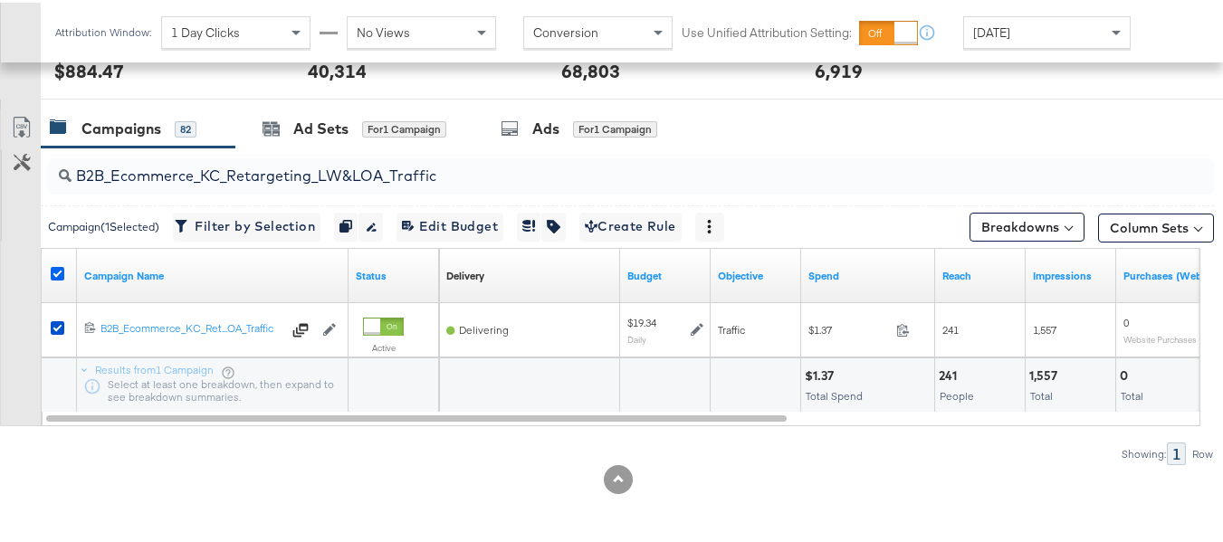
click at [61, 265] on icon at bounding box center [58, 271] width 14 height 14
click at [0, 0] on input "checkbox" at bounding box center [0, 0] width 0 height 0
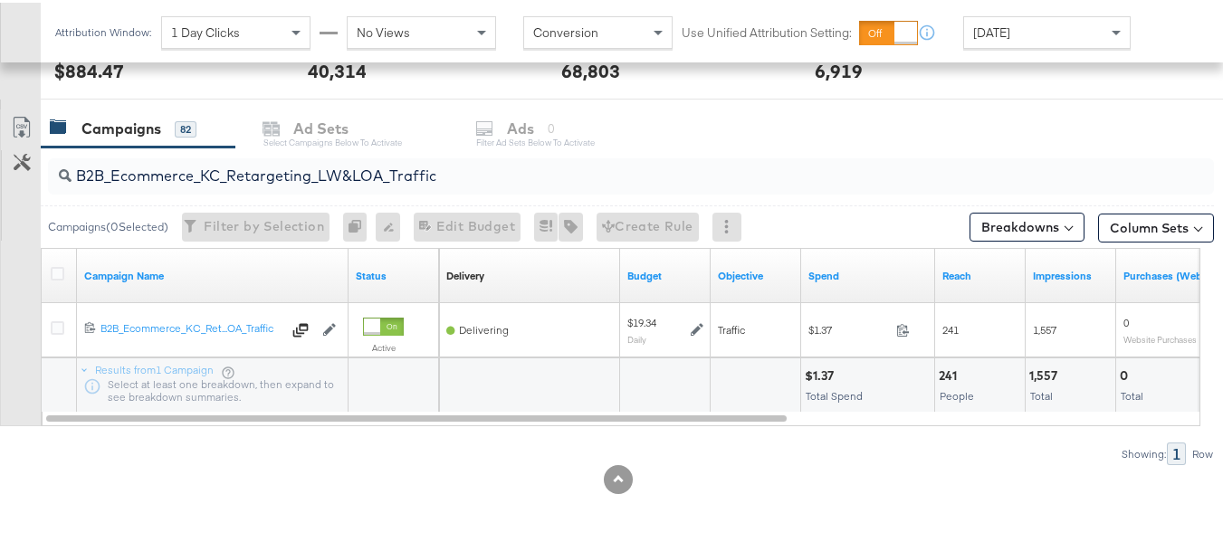
click at [505, 168] on input "B2B_Ecommerce_KC_Retargeting_LW&LOA_Traffic" at bounding box center [592, 166] width 1040 height 35
paste input "KC_Retargeting_Prospects & Clients_Conversions"
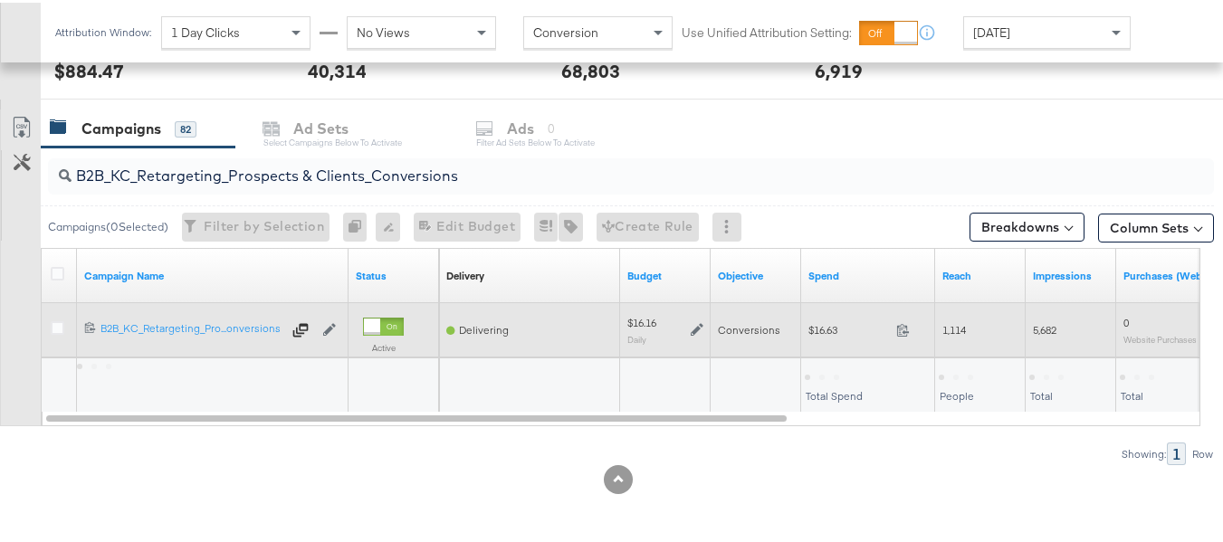
click at [825, 327] on span "$16.63" at bounding box center [849, 328] width 81 height 14
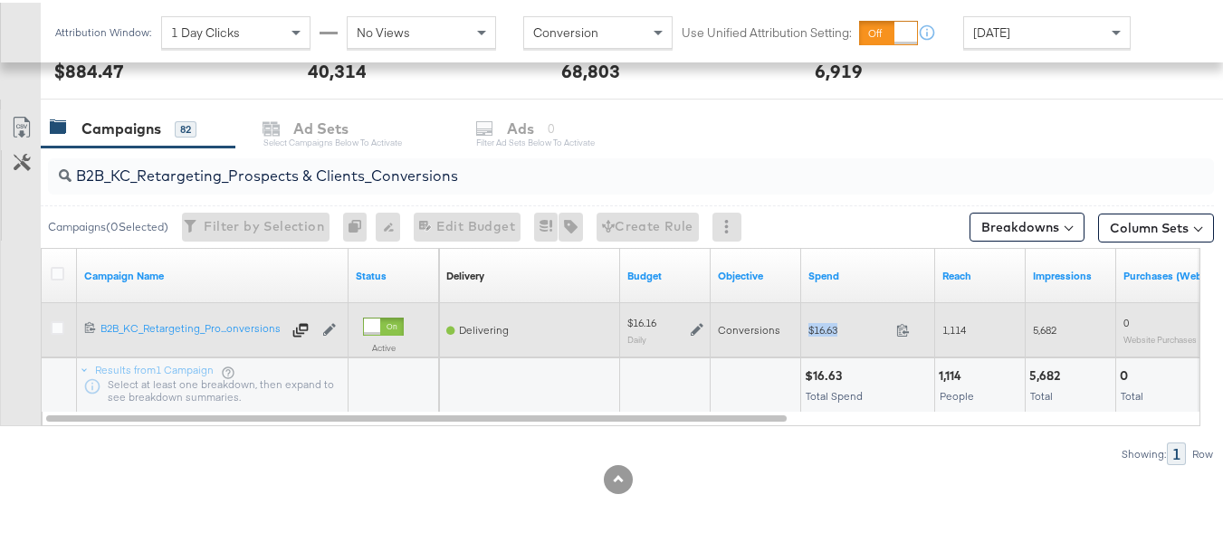
click at [825, 327] on span "$16.63" at bounding box center [849, 328] width 81 height 14
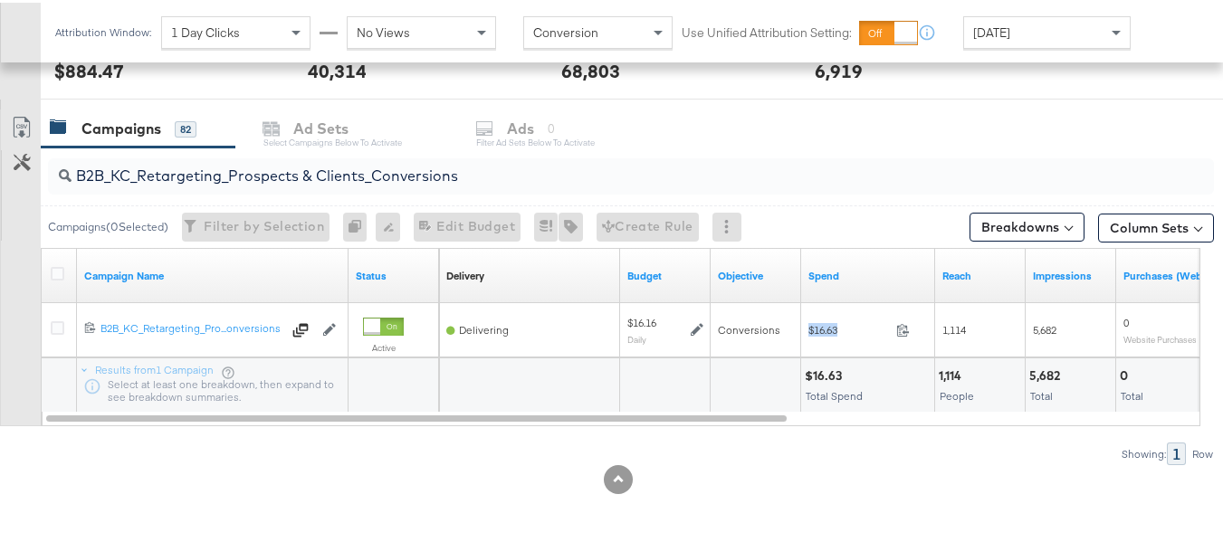
copy div "$16.63"
click at [363, 169] on input "B2B_KC_Retargeting_Prospects & Clients_Conversions" at bounding box center [592, 166] width 1040 height 35
paste input "C_LAND_KC_Pros_Sig"
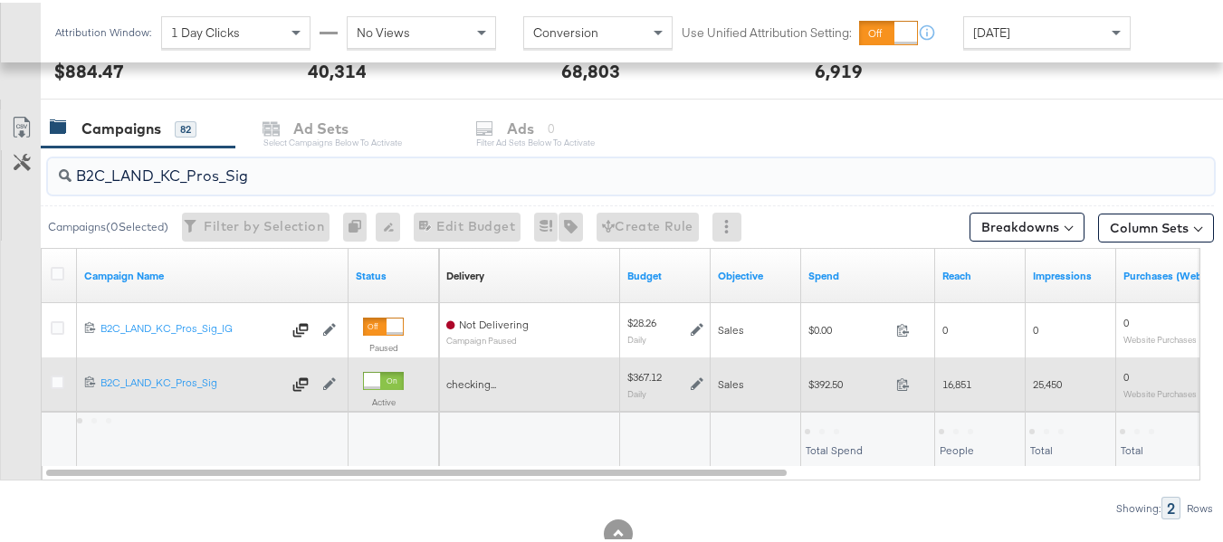
type input "B2C_LAND_KC_Pros_Sig"
click at [824, 382] on span "$392.50" at bounding box center [849, 382] width 81 height 14
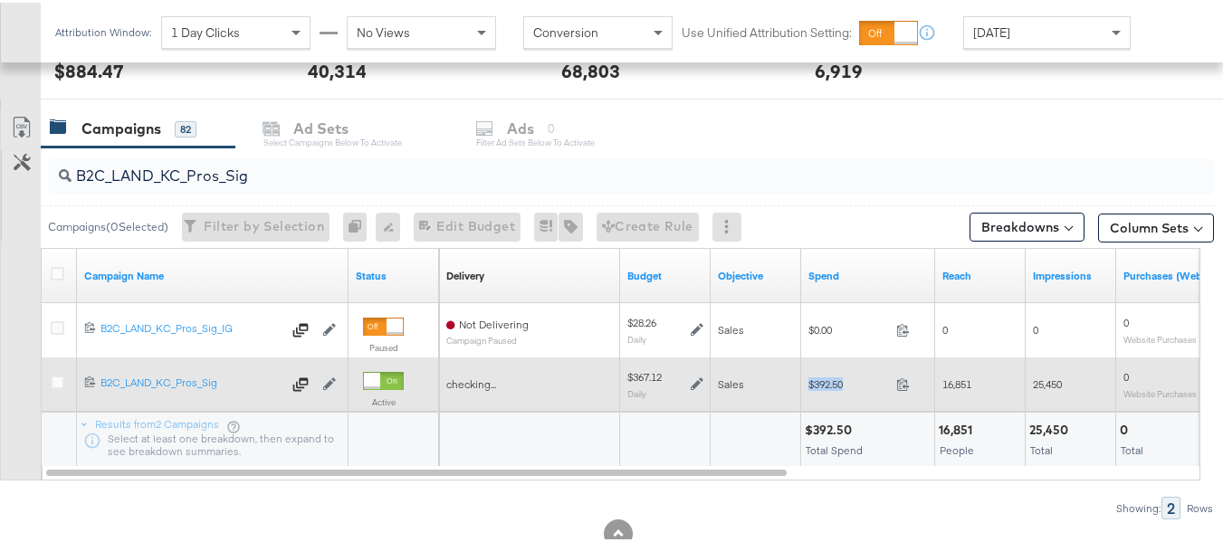
click at [824, 382] on span "$392.50" at bounding box center [849, 382] width 81 height 14
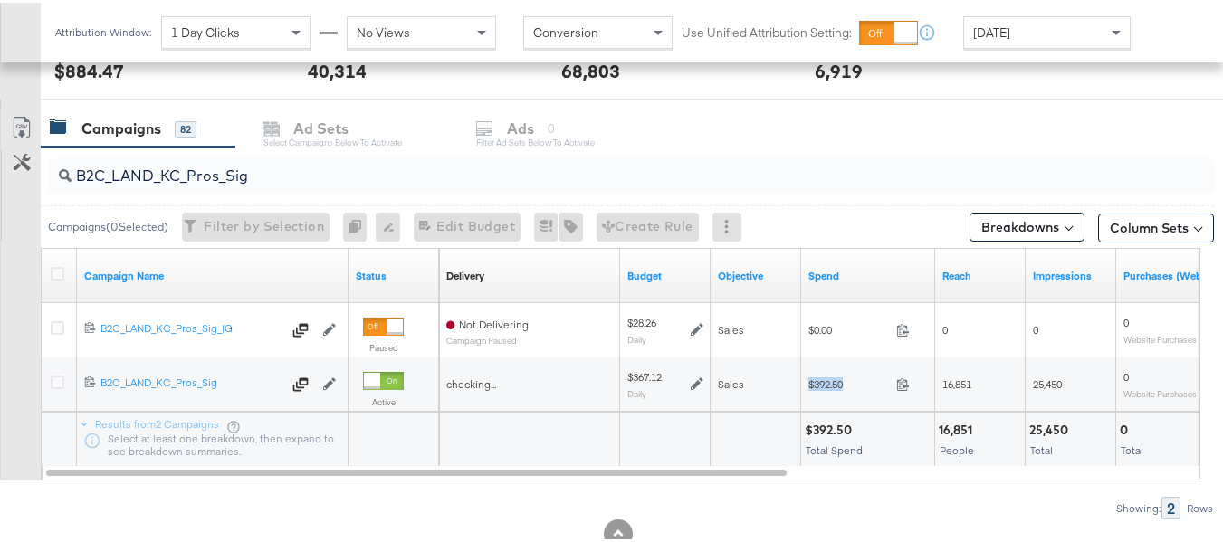
copy div "$392.50"
click at [951, 489] on div "B2C_LAND_KC_Pros_Sig Campaigns ( 0 Selected) Filter by Selection Filter 0 campa…" at bounding box center [607, 331] width 1214 height 372
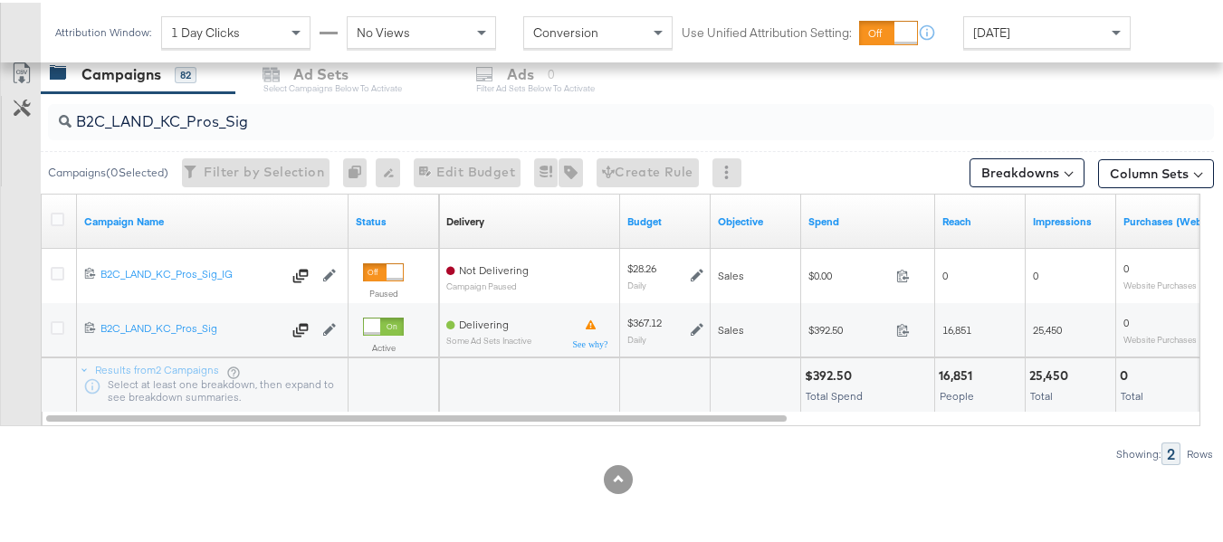
scroll to position [0, 0]
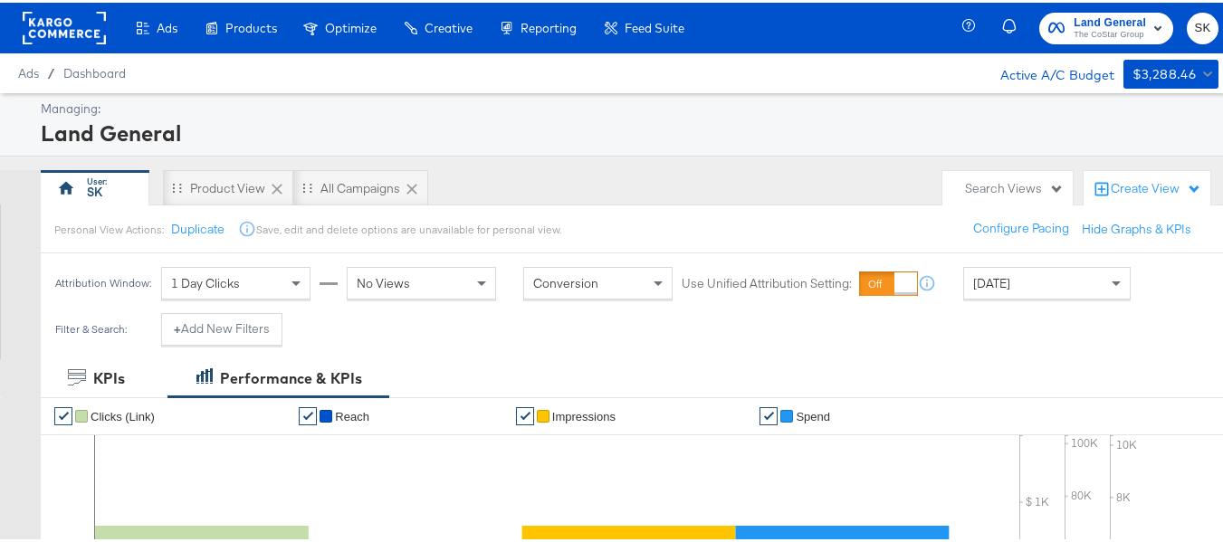
click at [1085, 24] on span "Land General" at bounding box center [1110, 20] width 72 height 19
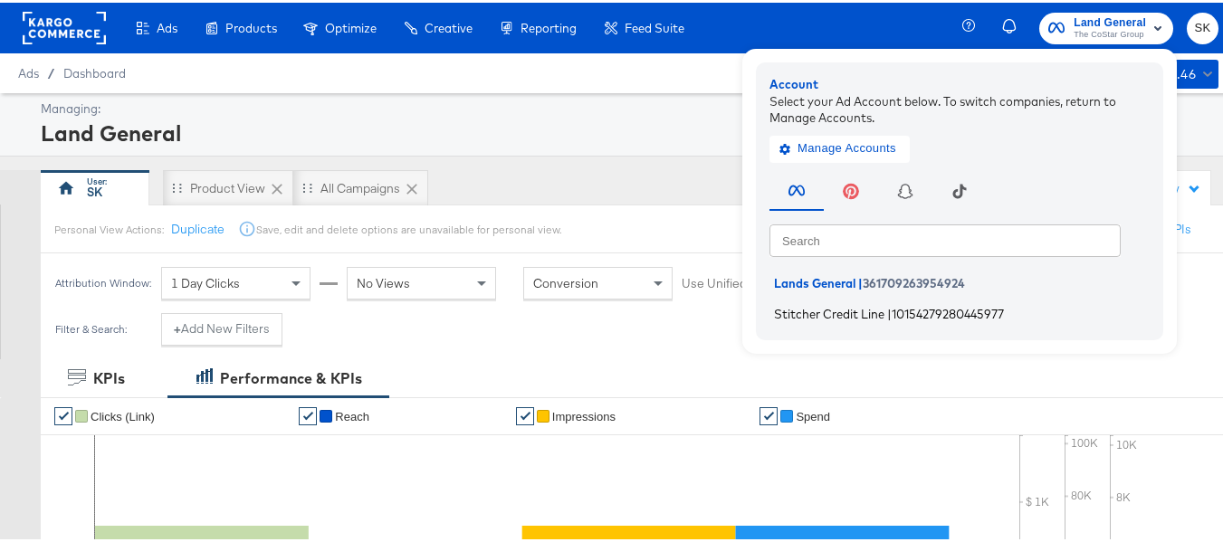
click at [806, 310] on span "Stitcher Credit Line" at bounding box center [829, 310] width 110 height 14
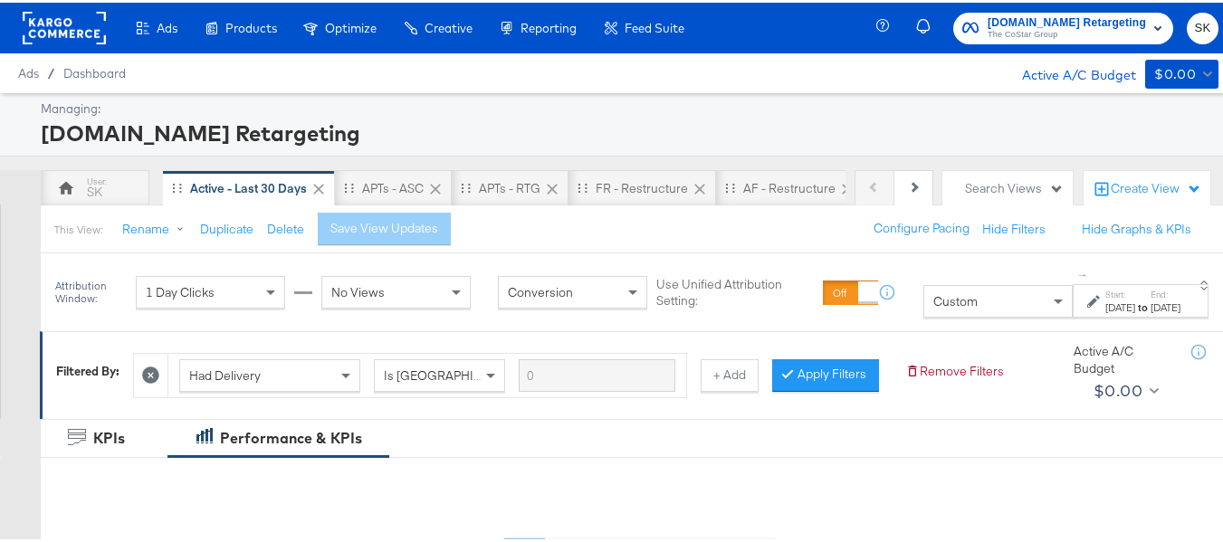
click at [944, 308] on div "Custom" at bounding box center [999, 298] width 148 height 31
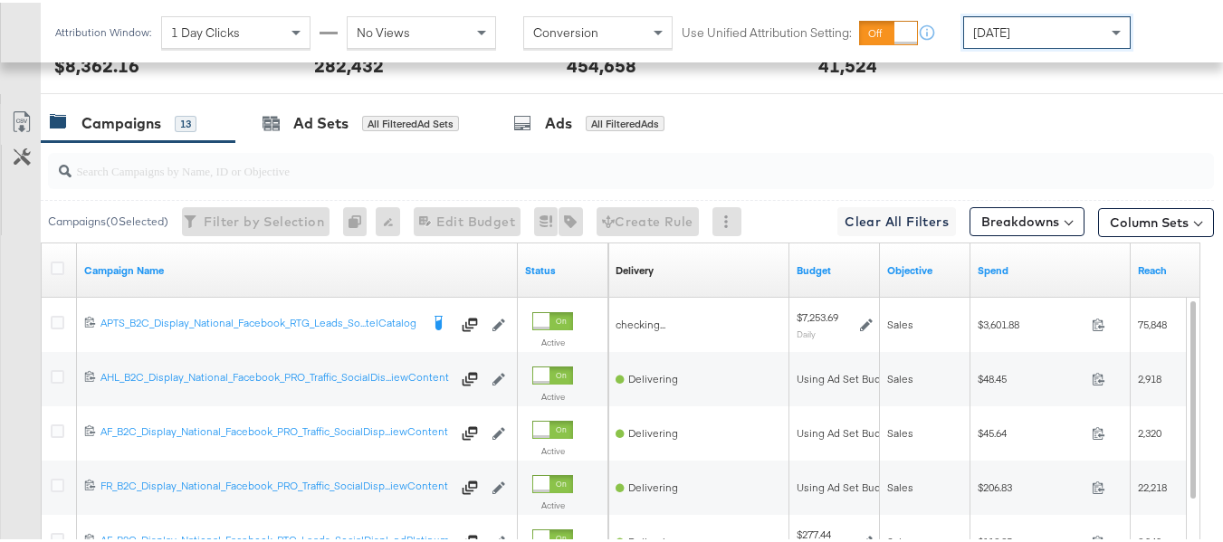
scroll to position [664, 0]
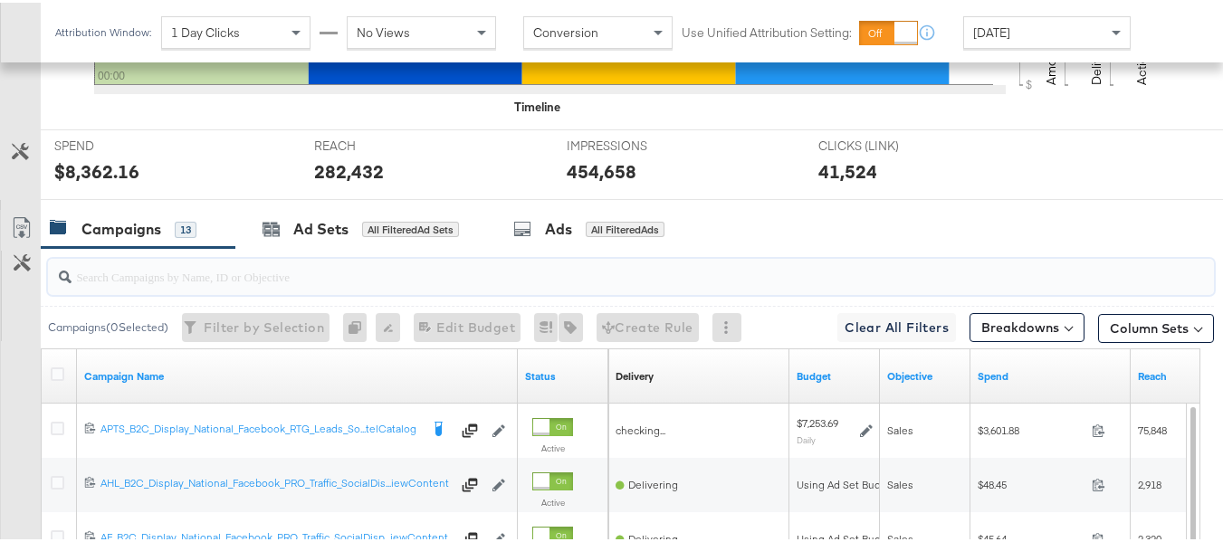
click at [264, 284] on input "search" at bounding box center [592, 266] width 1040 height 35
paste input "APTS_B2C_Display_National_Facebook_RTG_Leads_SocialDisplay_alwayson_Retargeting…"
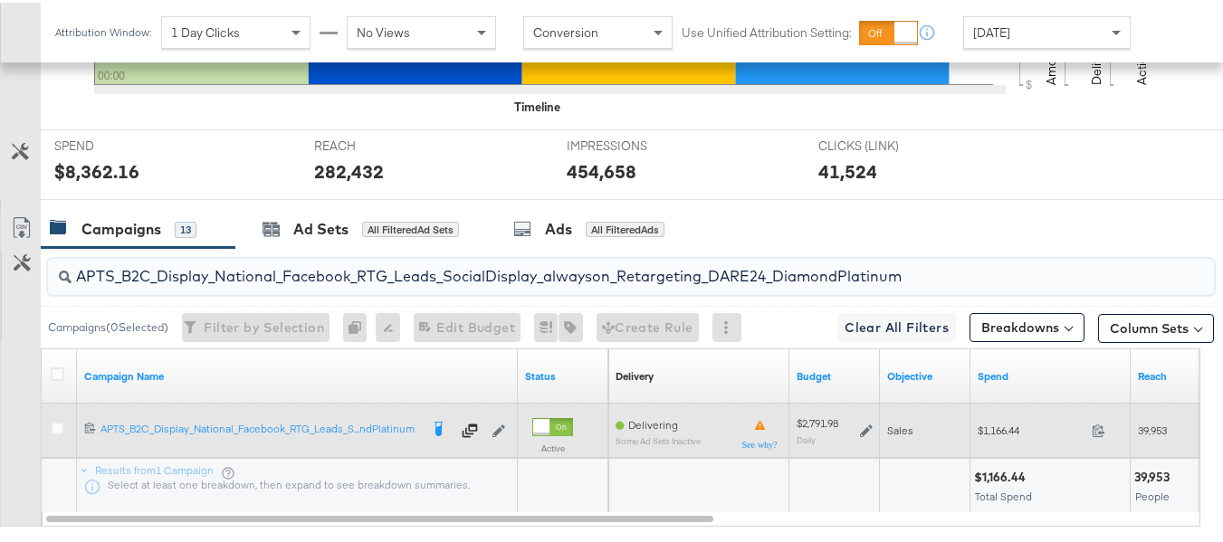
click at [1000, 442] on div "$1,166.44 1166.44" at bounding box center [1051, 428] width 160 height 28
copy div "$1,166.44"
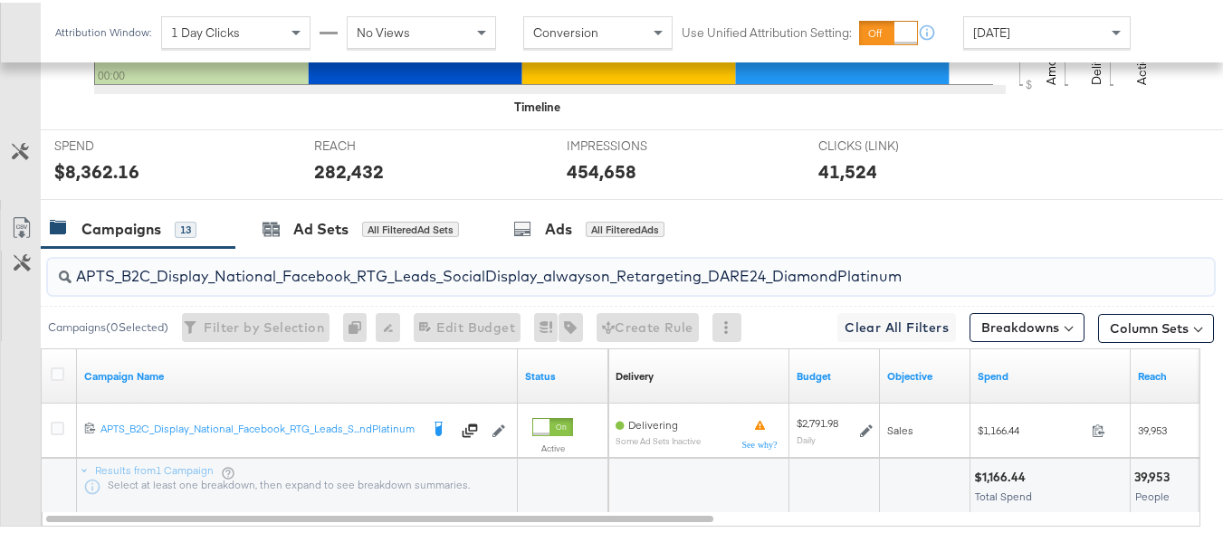
click at [393, 284] on input "APTS_B2C_Display_National_Facebook_RTG_Leads_SocialDisplay_alwayson_Retargeting…" at bounding box center [592, 266] width 1040 height 35
paste input "FR_B2C_Display_National_Facebook_RTG_Leads_SocialDisplay_alwayson_Retargeting_FR"
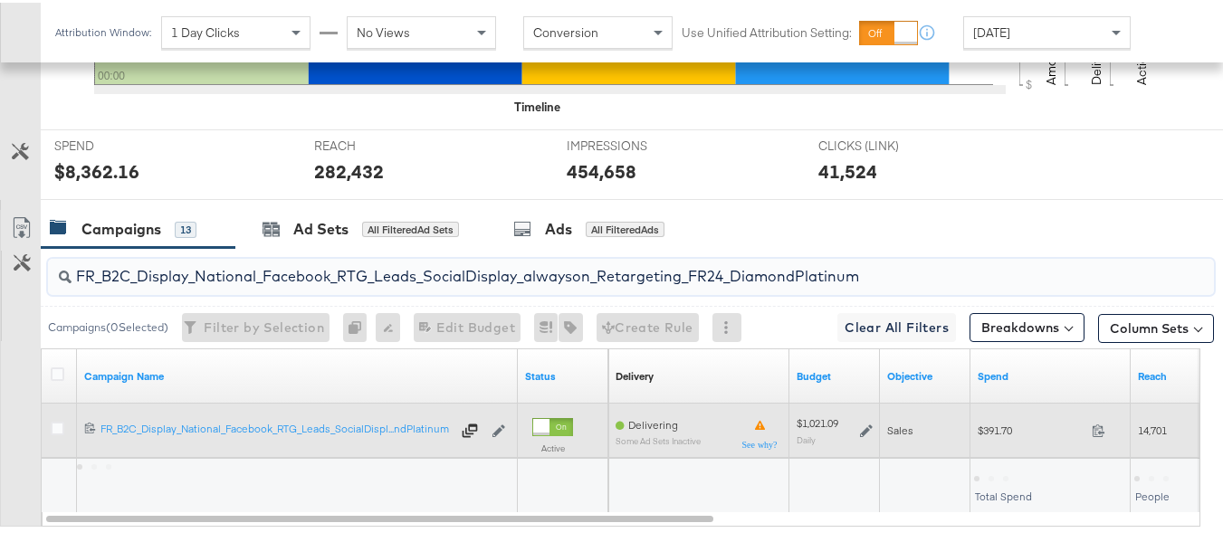
click at [1008, 435] on span "$391.70" at bounding box center [1031, 428] width 107 height 14
copy div "$391.70"
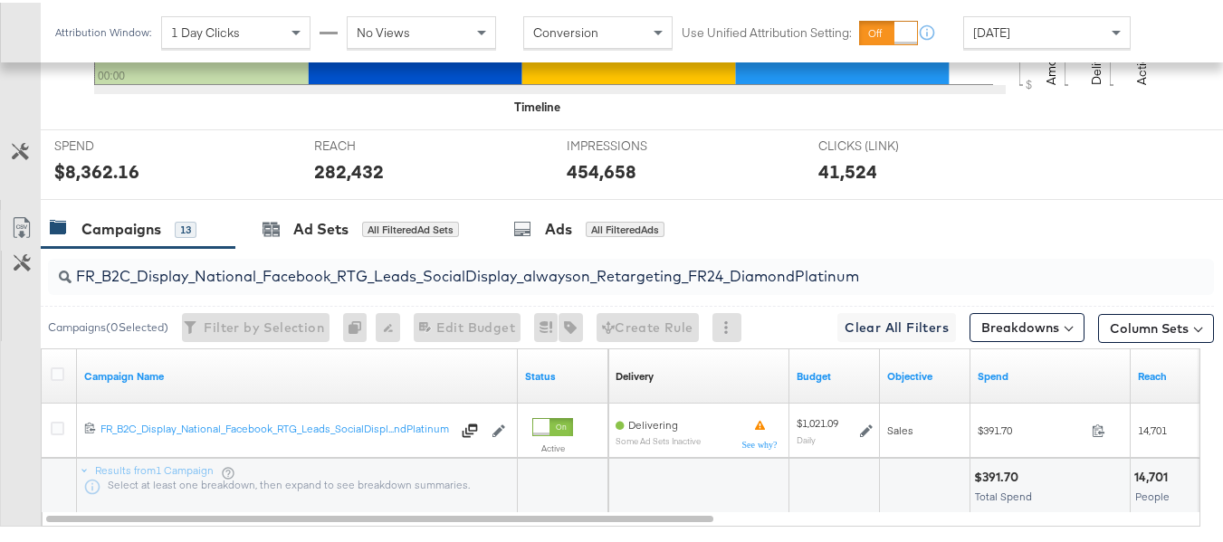
click at [401, 284] on input "FR_B2C_Display_National_Facebook_RTG_Leads_SocialDisplay_alwayson_Retargeting_F…" at bounding box center [592, 266] width 1040 height 35
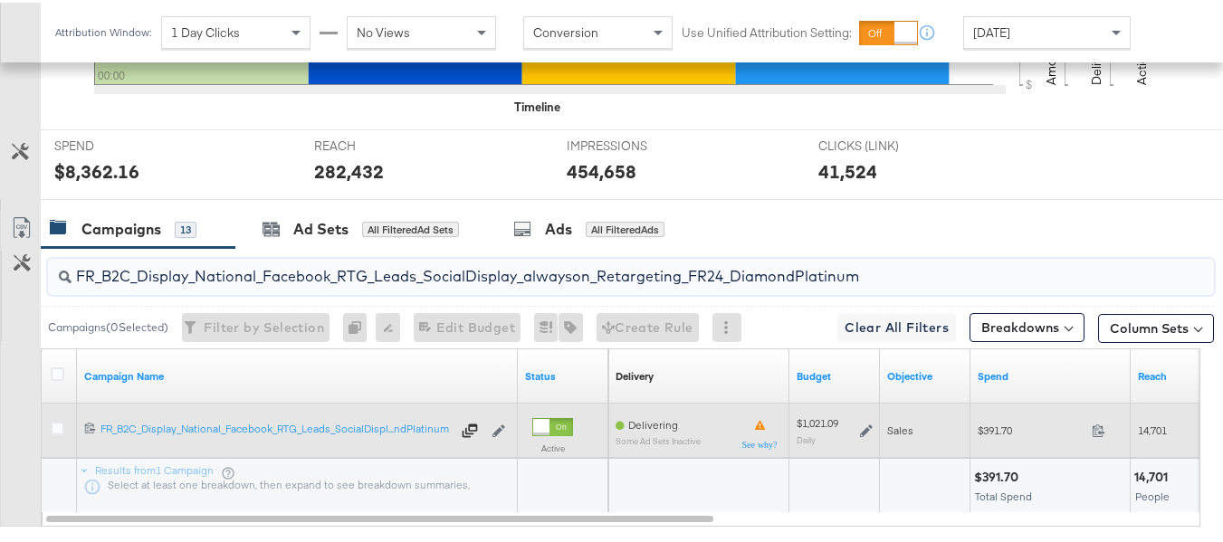
paste input "AF_B2C_Display_National_Facebook_RTG_Leads_SocialDisplay_alwayson_Retargeting_AF"
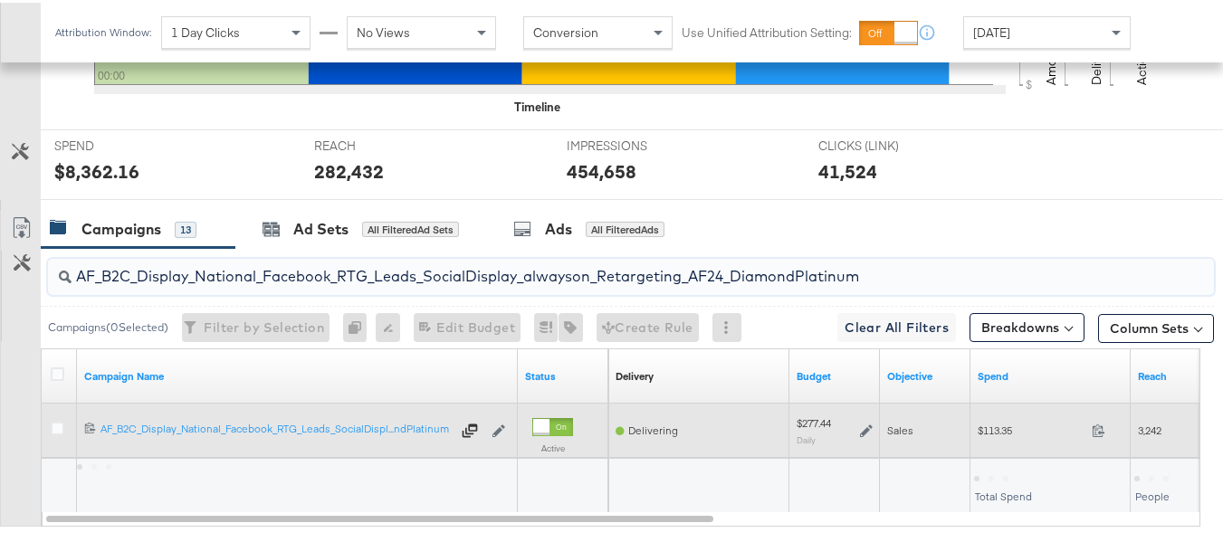
click at [982, 442] on div "$113.35 113.35" at bounding box center [1051, 428] width 160 height 28
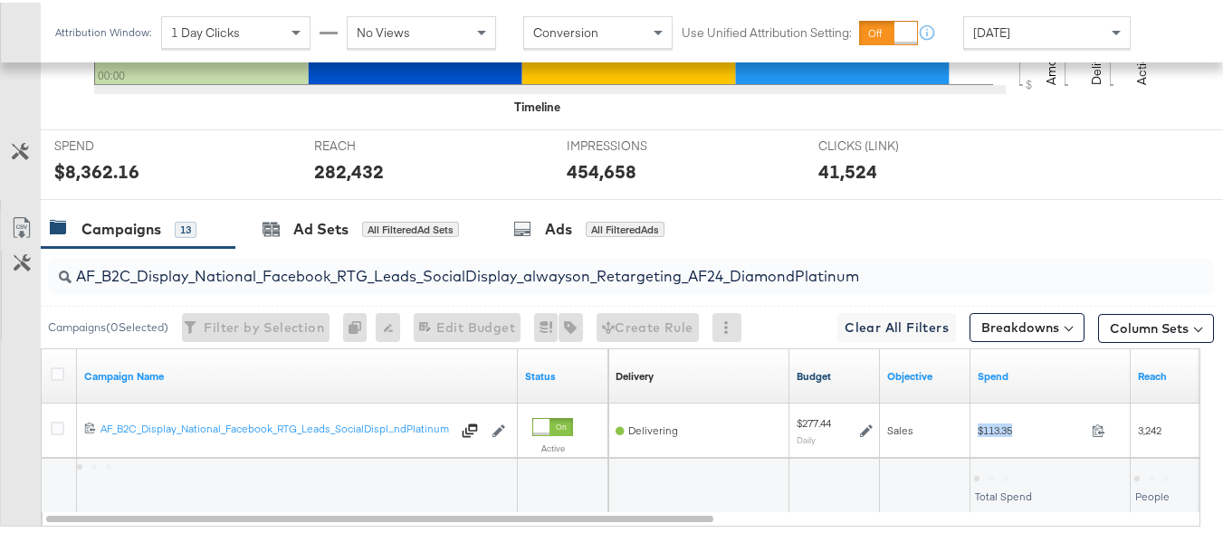
copy div "$113.35"
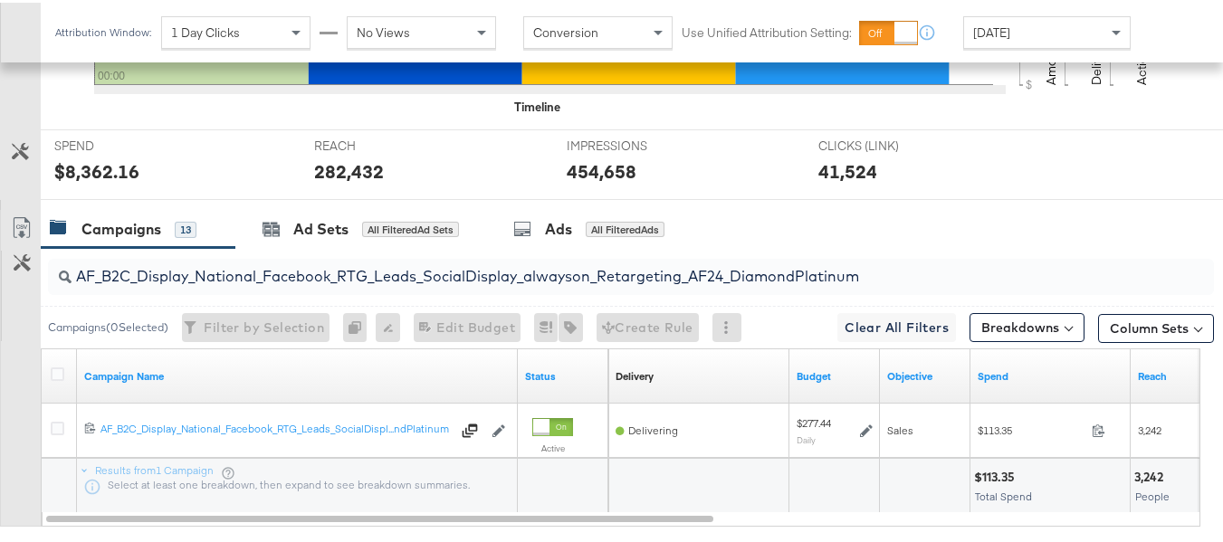
click at [546, 284] on input "AF_B2C_Display_National_Facebook_RTG_Leads_SocialDisplay_alwayson_Retargeting_A…" at bounding box center [592, 266] width 1040 height 35
paste input "HL_B2C_Display_National_Facebook_RTG_Leads_SocialDisplay_alwayson_Retargeting_A…"
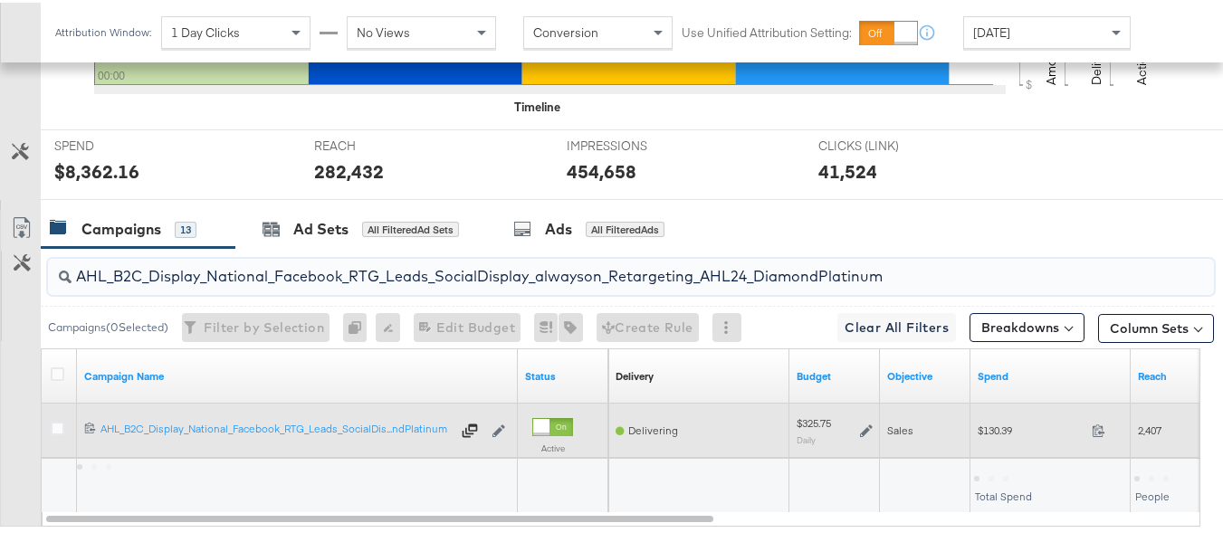
click at [1002, 435] on span "$130.39" at bounding box center [1031, 428] width 107 height 14
copy div "$130.39"
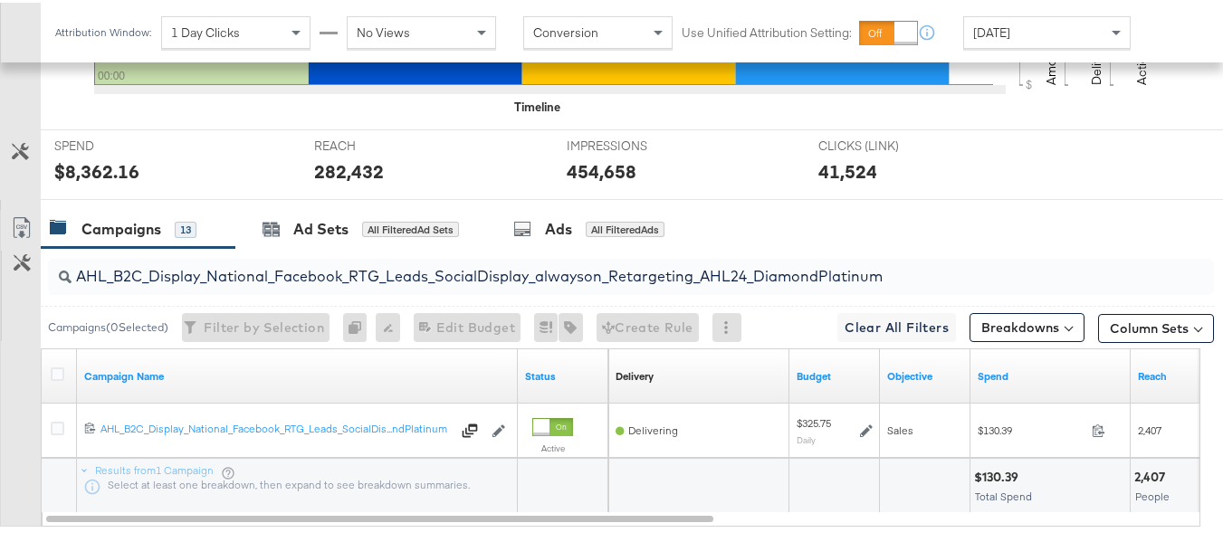
click at [416, 280] on input "AHL_B2C_Display_National_Facebook_RTG_Leads_SocialDisplay_alwayson_Retargeting_…" at bounding box center [592, 266] width 1040 height 35
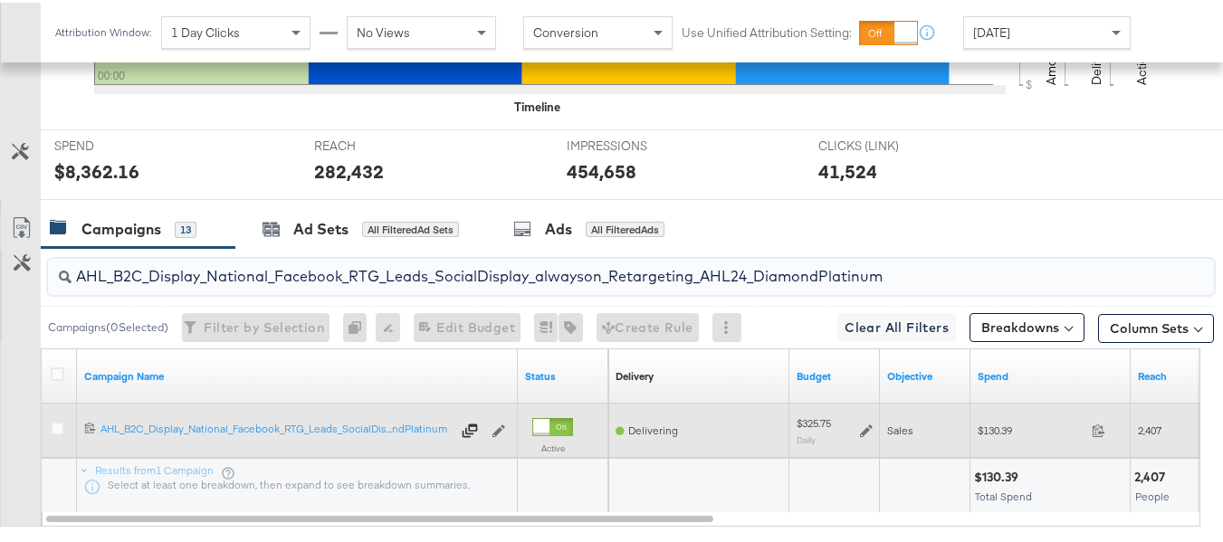
paste input "PTS_B2C_Display_National_Facebook_PRO_Traffic_SocialDisplay_alwayson_ASC_DARE24…"
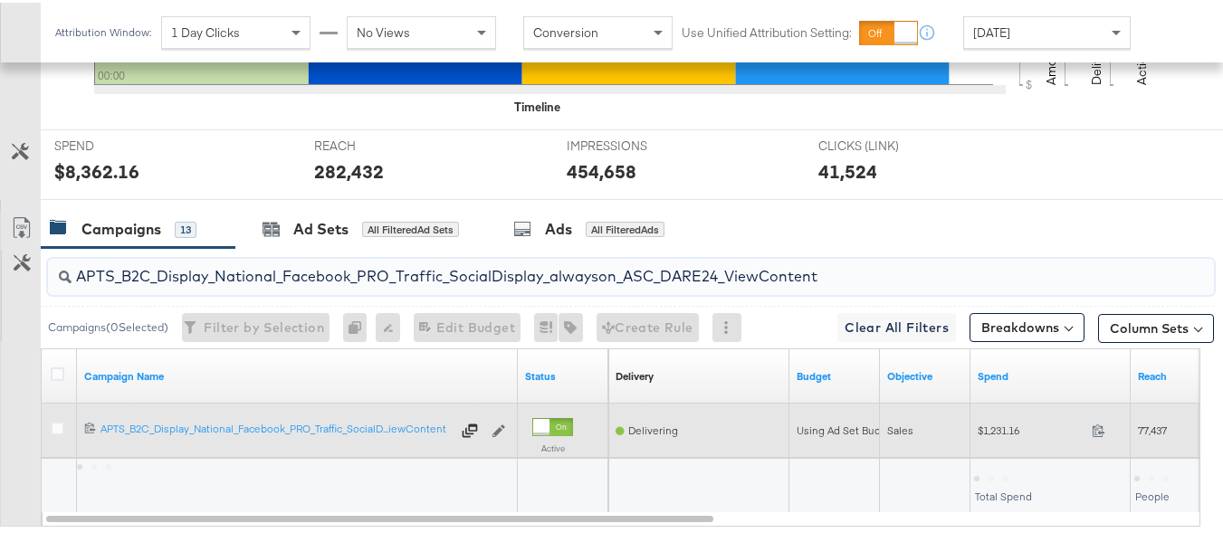
click at [986, 456] on div "$1,231.16 1231.16" at bounding box center [1051, 428] width 160 height 54
copy div "$1,231.16"
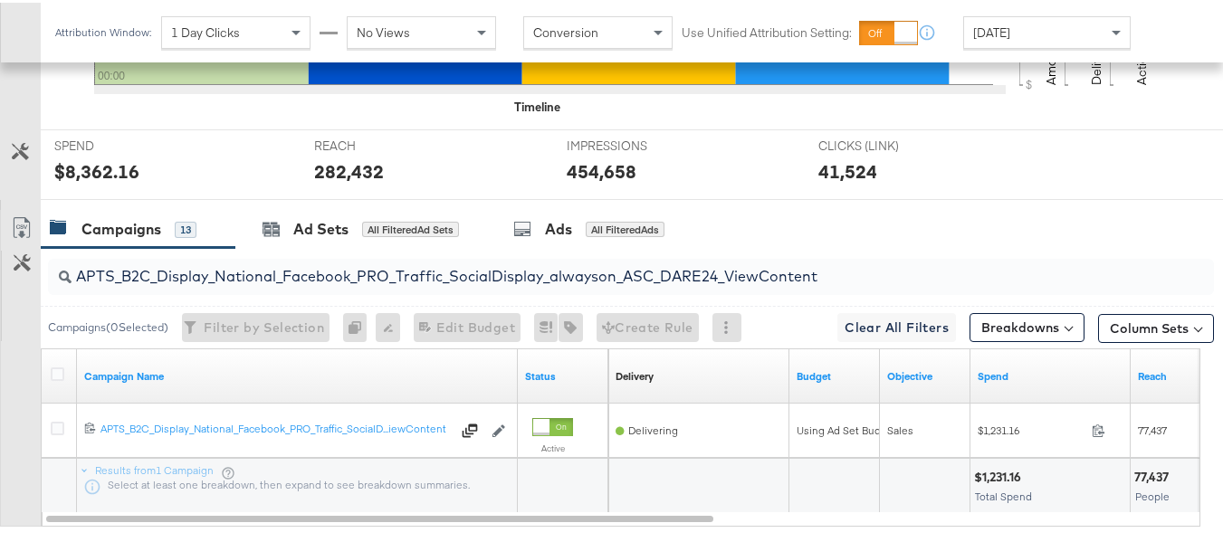
click at [435, 284] on input "APTS_B2C_Display_National_Facebook_PRO_Traffic_SocialDisplay_alwayson_ASC_DARE2…" at bounding box center [592, 266] width 1040 height 35
paste input "Leads_SocialDisplay_alwayson_ASC_DARE24_Purchase"
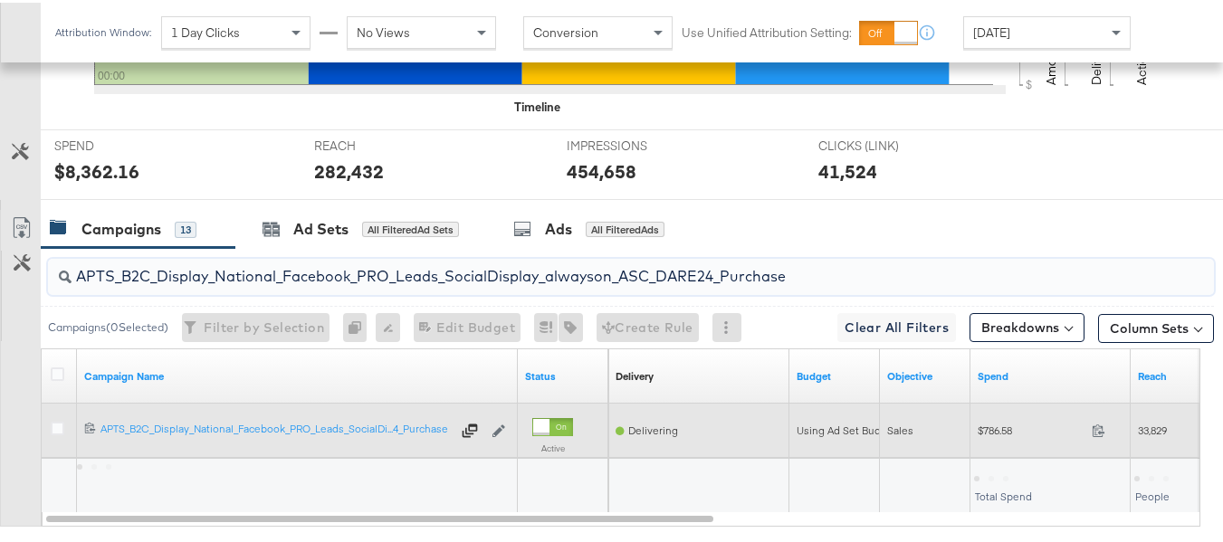
click at [995, 435] on span "$786.58" at bounding box center [1031, 428] width 107 height 14
copy div "$786.58"
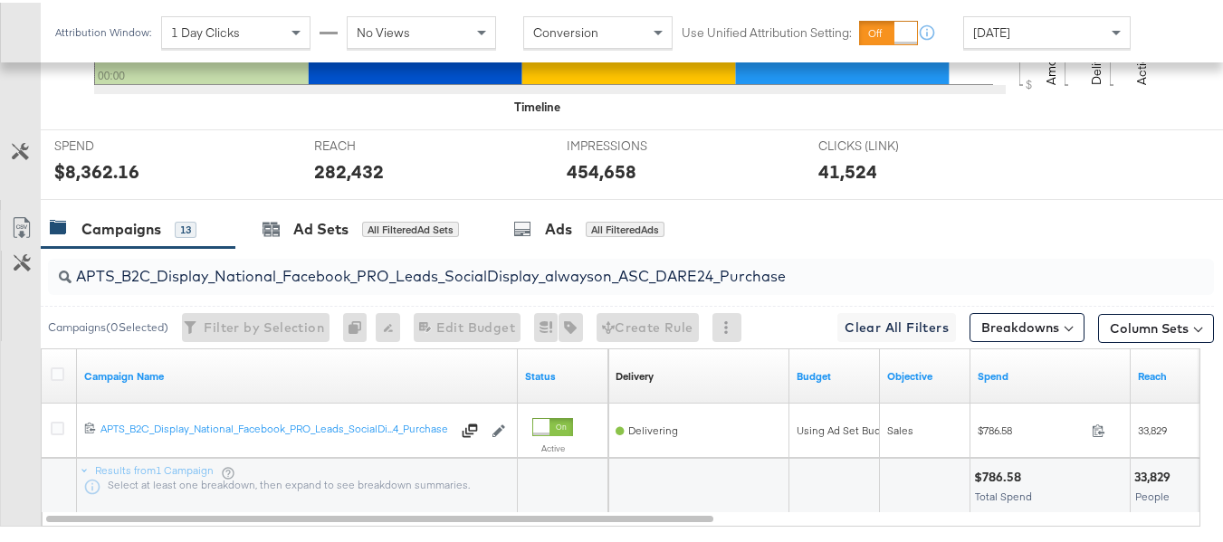
click at [446, 284] on input "APTS_B2C_Display_National_Facebook_PRO_Leads_SocialDisplay_alwayson_ASC_DARE24_…" at bounding box center [592, 266] width 1040 height 35
paste input "F_B2C_Display_National_Facebook_PRO_Traffic_SocialDisplay_alwayson_ASC_AF24_Vie…"
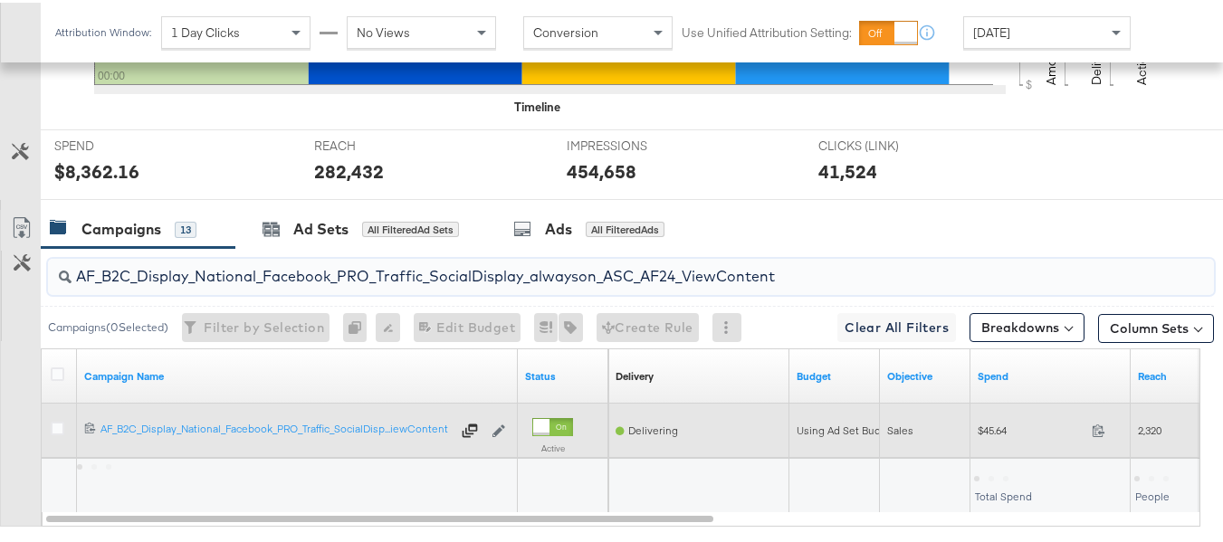
click at [1007, 435] on span "$45.64" at bounding box center [1031, 428] width 107 height 14
copy div "$45.64"
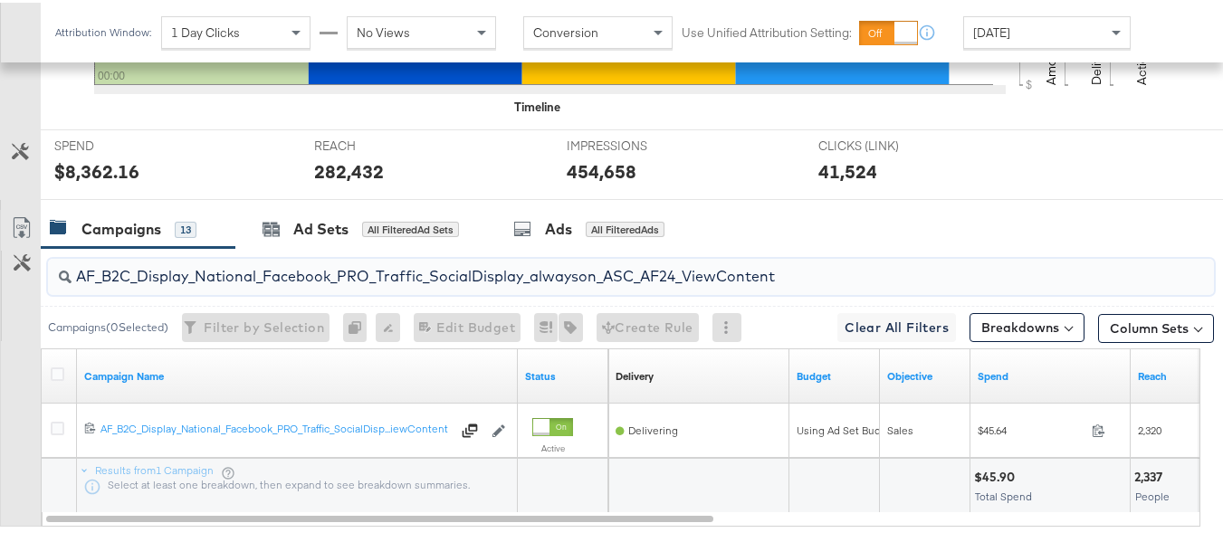
click at [432, 284] on input "AF_B2C_Display_National_Facebook_PRO_Traffic_SocialDisplay_alwayson_ASC_AF24_Vi…" at bounding box center [592, 266] width 1040 height 35
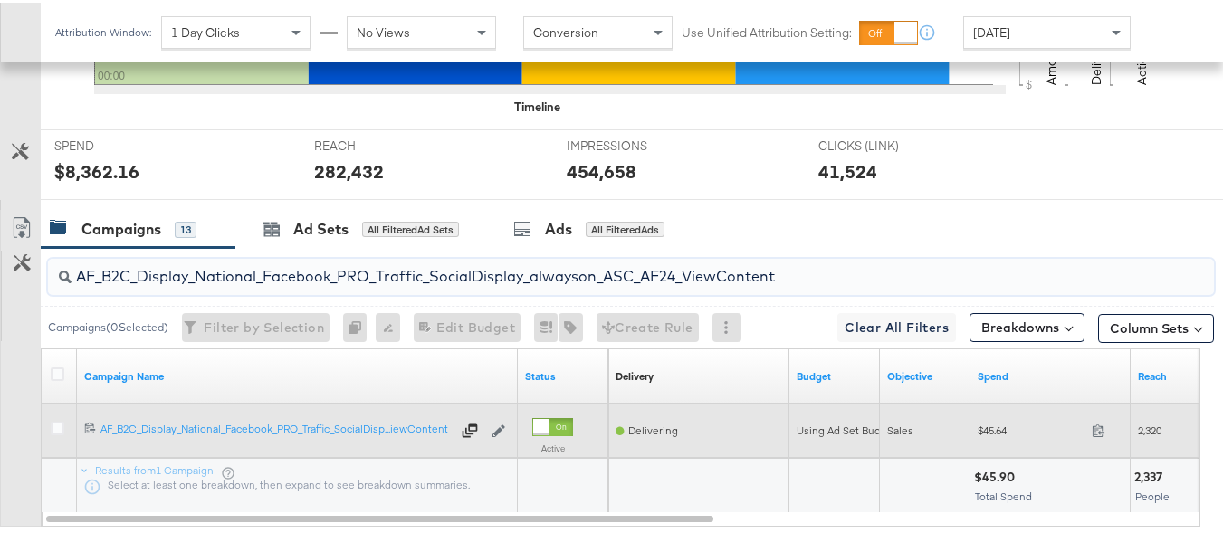
paste input "FR_B2C_Display_National_Facebook_PRO_Traffic_SocialDisplay_alwayson_ASC_FR"
click at [994, 435] on span "$206.83" at bounding box center [1031, 428] width 107 height 14
copy div "$206.83"
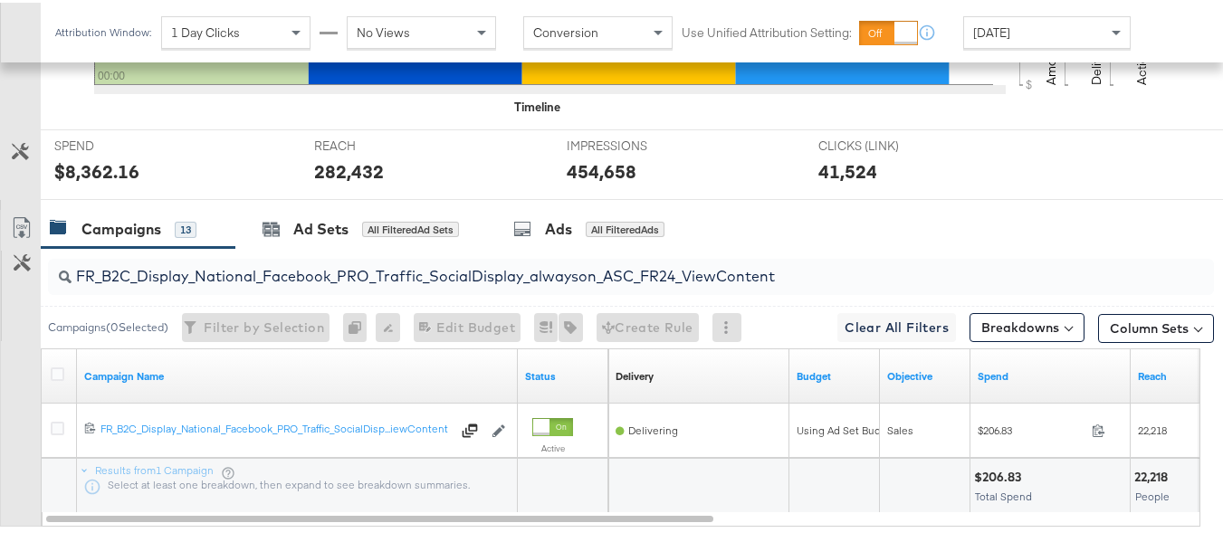
click at [411, 278] on input "FR_B2C_Display_National_Facebook_PRO_Traffic_SocialDisplay_alwayson_ASC_FR24_Vi…" at bounding box center [592, 266] width 1040 height 35
paste input "AHL_B2C_Display_National_Facebook_PRO_Traffic_SocialDisplay_alwayson_ASC_AHL"
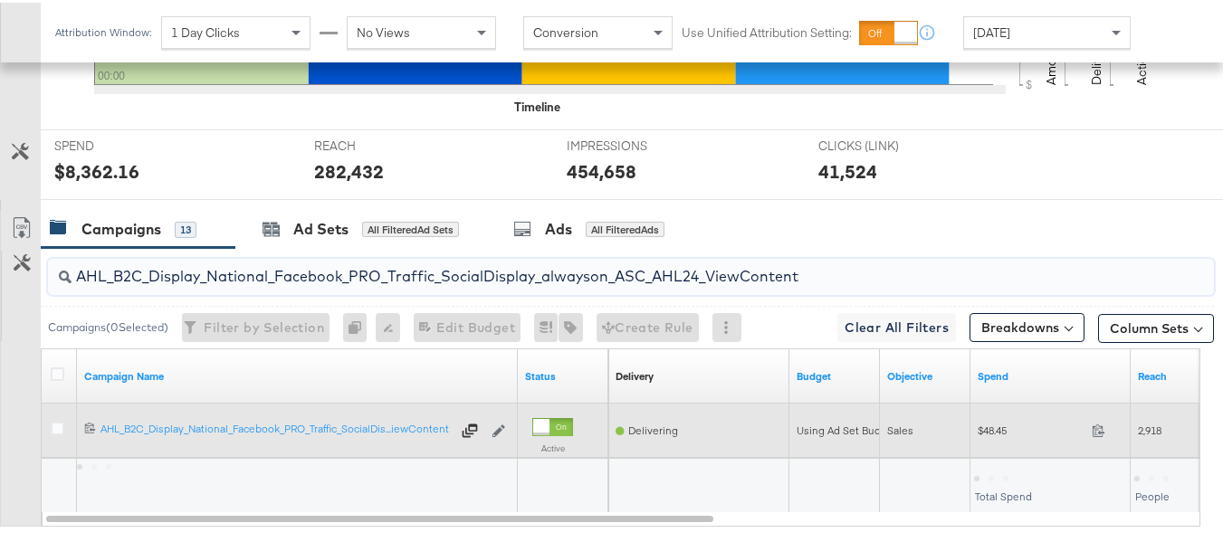
type input "AHL_B2C_Display_National_Facebook_PRO_Traffic_SocialDisplay_alwayson_ASC_AHL24_…"
click at [980, 442] on div "$48.45 48.45" at bounding box center [1051, 428] width 160 height 28
copy div "$48.45"
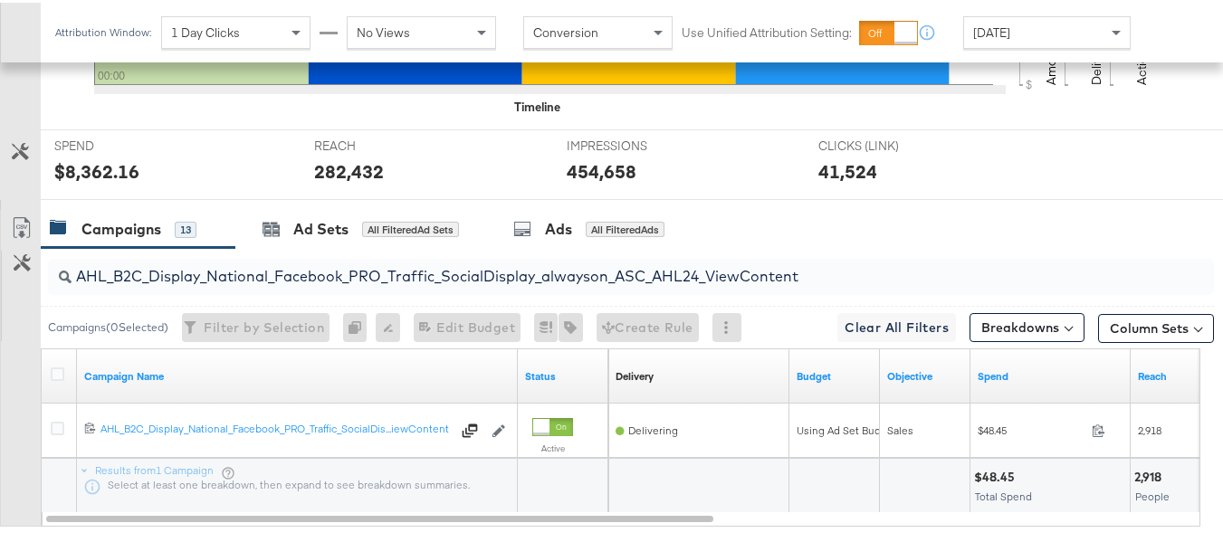
click at [1040, 501] on div "Total Spend" at bounding box center [1050, 494] width 152 height 13
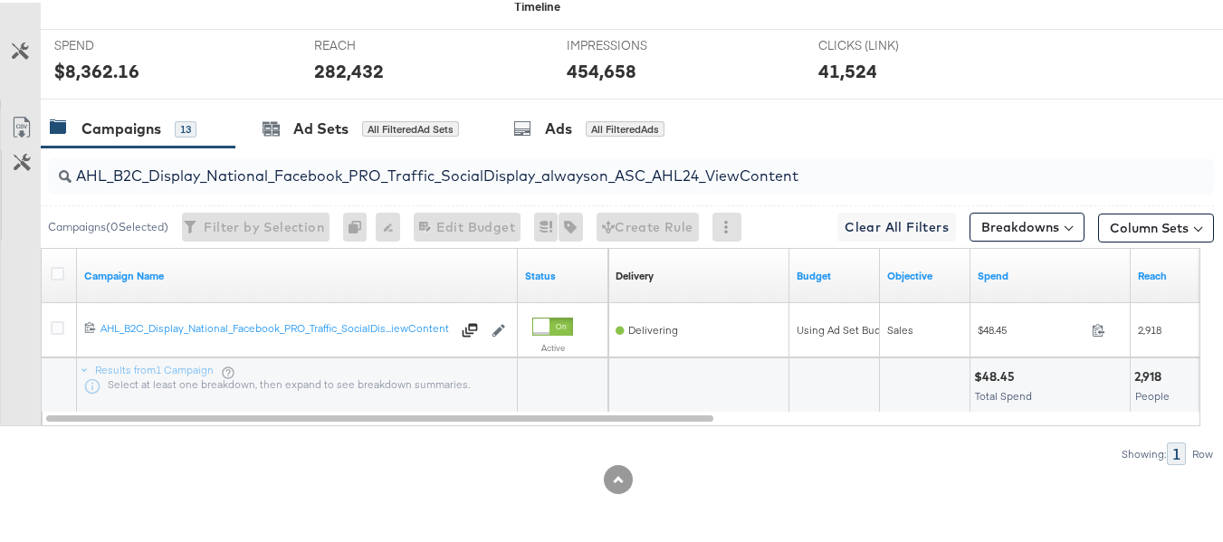
scroll to position [0, 0]
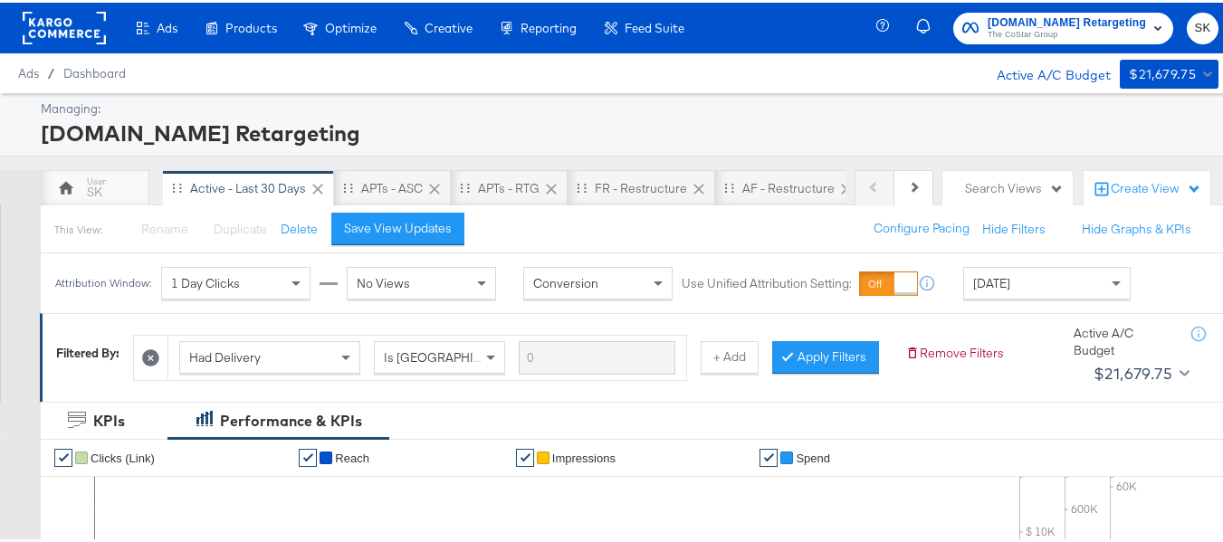
click at [1020, 28] on span "The CoStar Group" at bounding box center [1067, 32] width 158 height 14
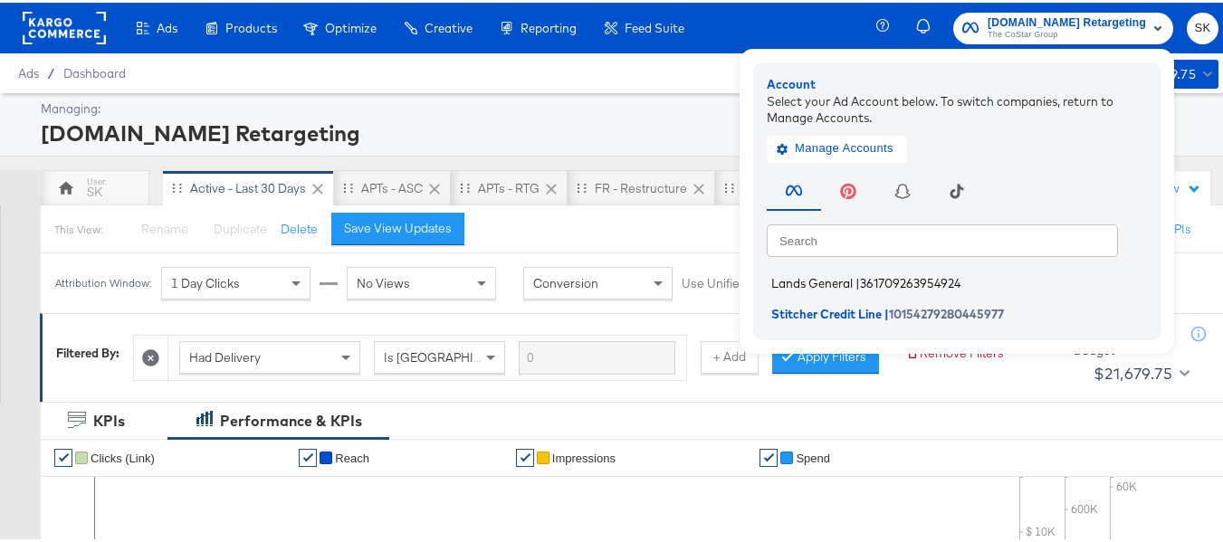
click at [810, 276] on span "Lands General" at bounding box center [813, 280] width 82 height 14
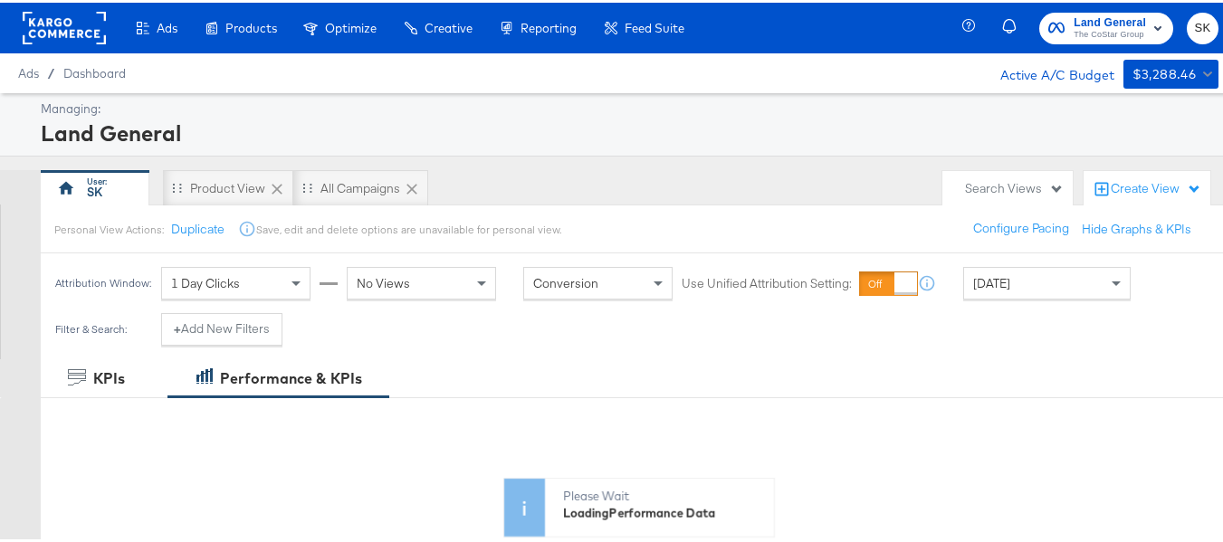
click at [999, 280] on span "[DATE]" at bounding box center [991, 281] width 37 height 16
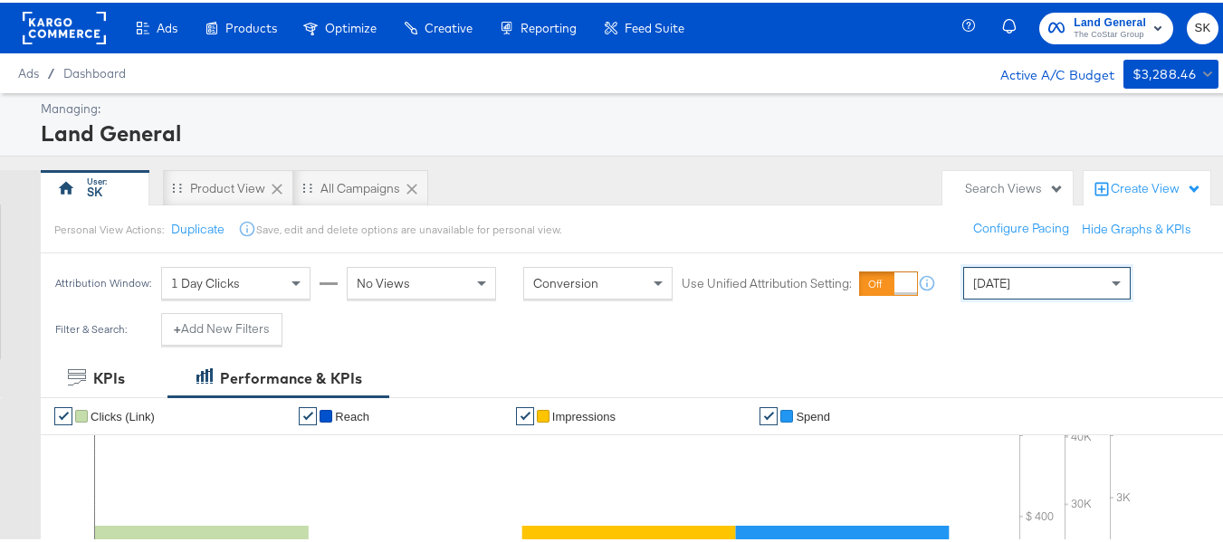
scroll to position [777, 0]
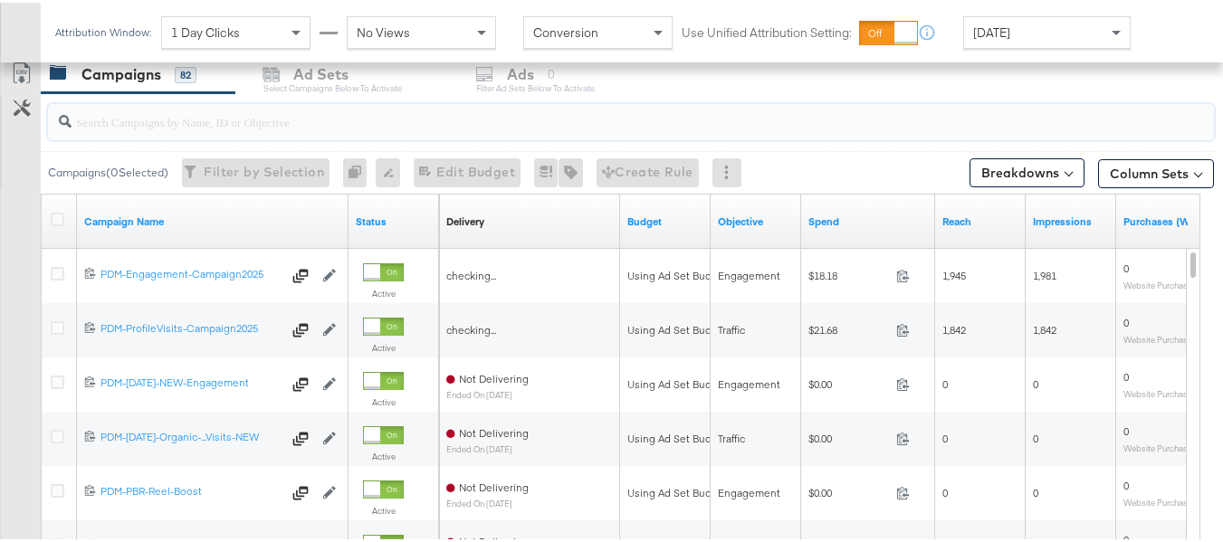
click at [157, 123] on input "search" at bounding box center [592, 111] width 1040 height 35
paste input "B2C_LAND_KC_RT_Sig_24"
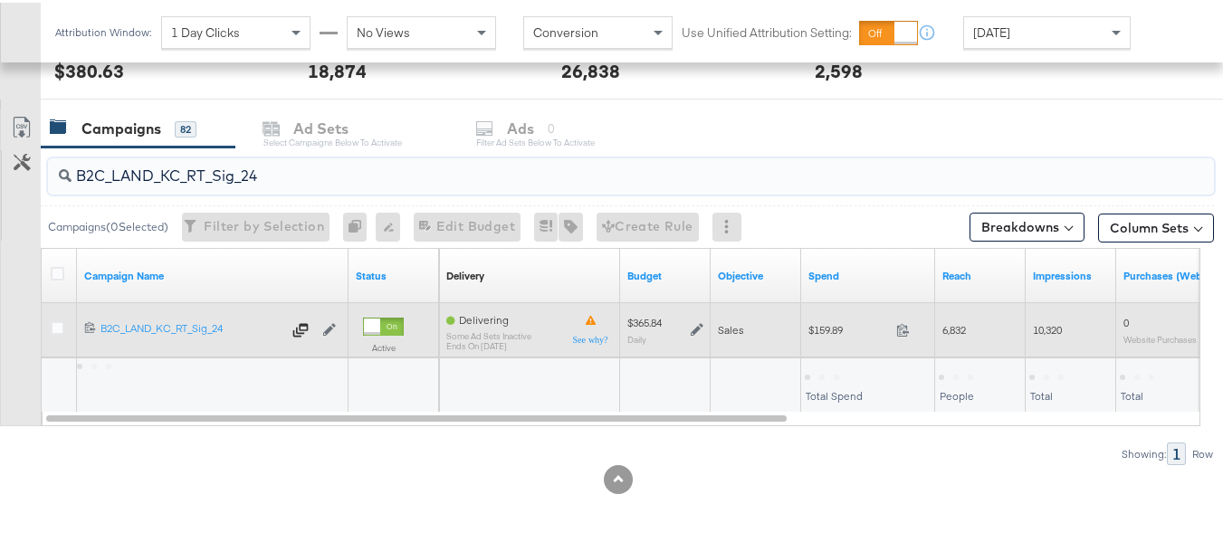
click at [824, 331] on span "$159.89" at bounding box center [849, 328] width 81 height 14
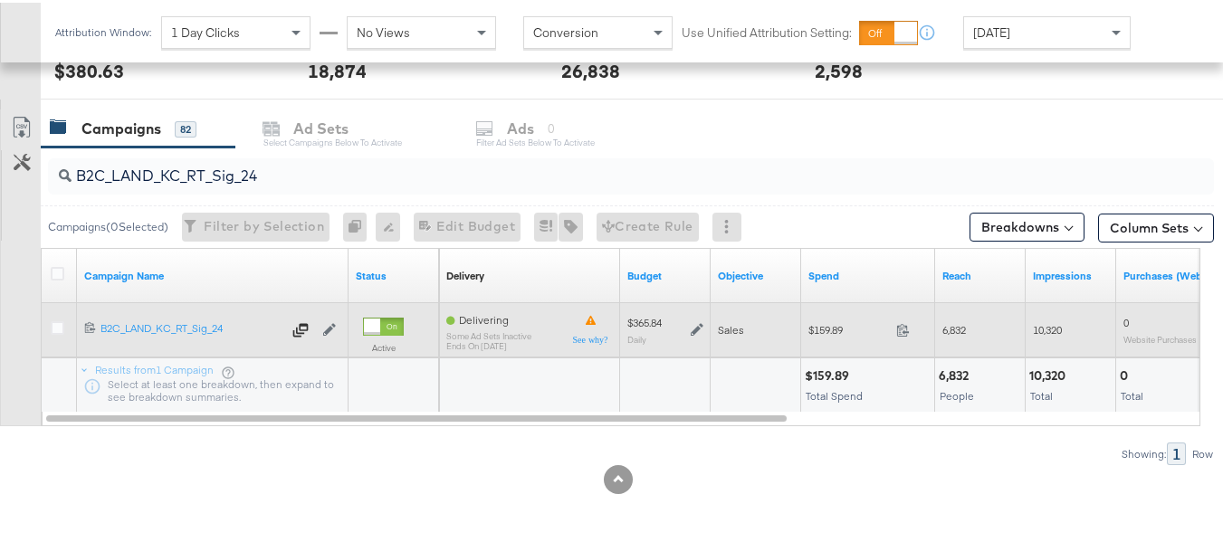
click at [824, 331] on span "$159.89" at bounding box center [849, 328] width 81 height 14
copy div "$159.89"
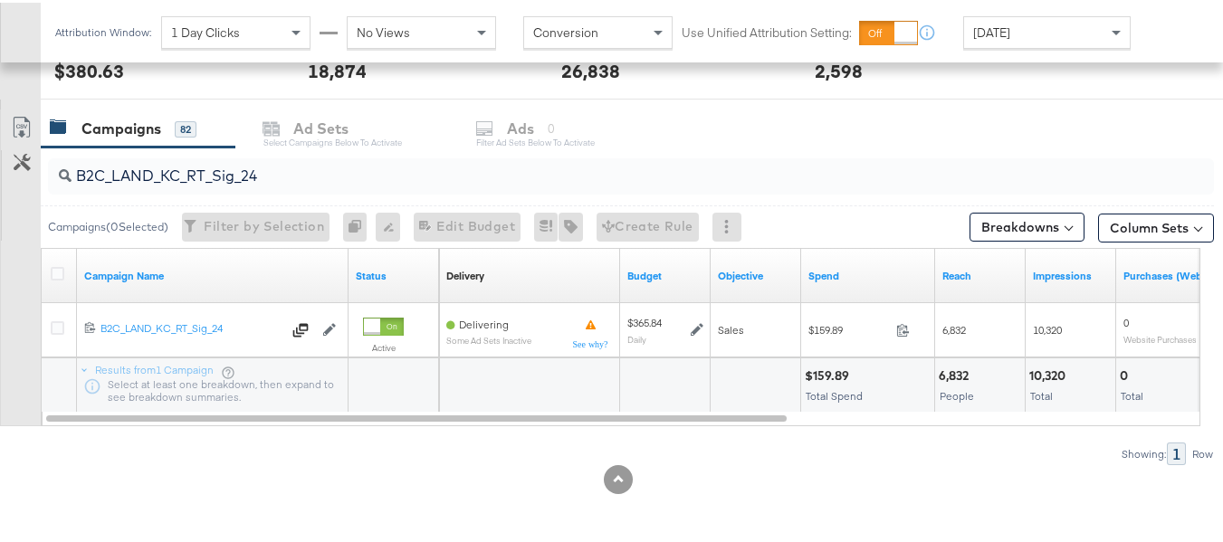
click at [453, 188] on div "B2C_LAND_KC_RT_Sig_24" at bounding box center [631, 174] width 1166 height 36
paste input "B_Ecommerce_KC_Retargeting_LW&LOA_Traffic"
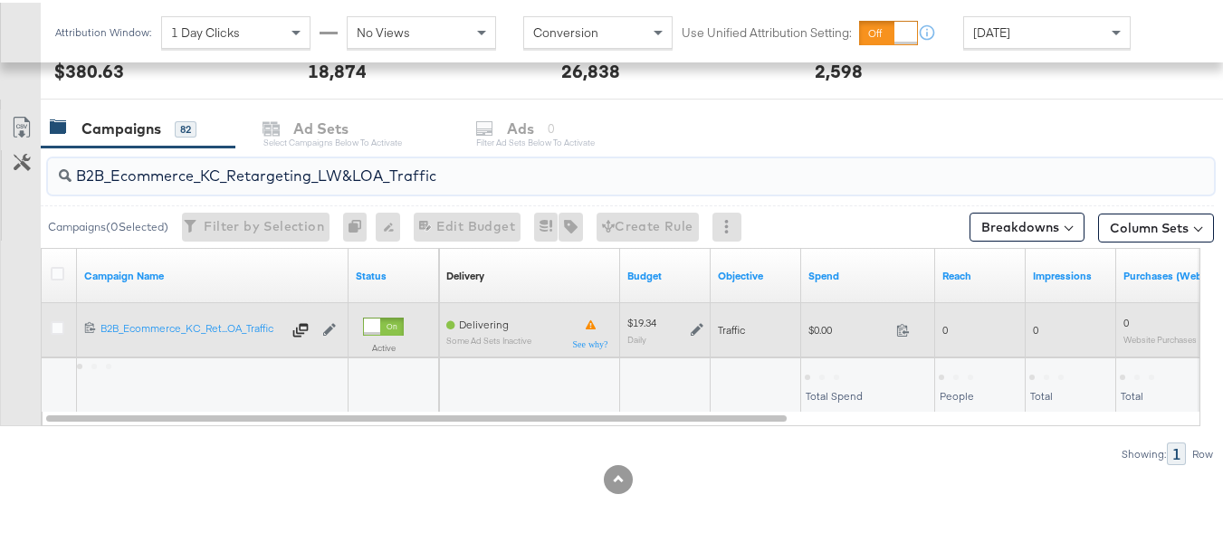
click at [812, 316] on div "$0.00 0" at bounding box center [868, 327] width 134 height 28
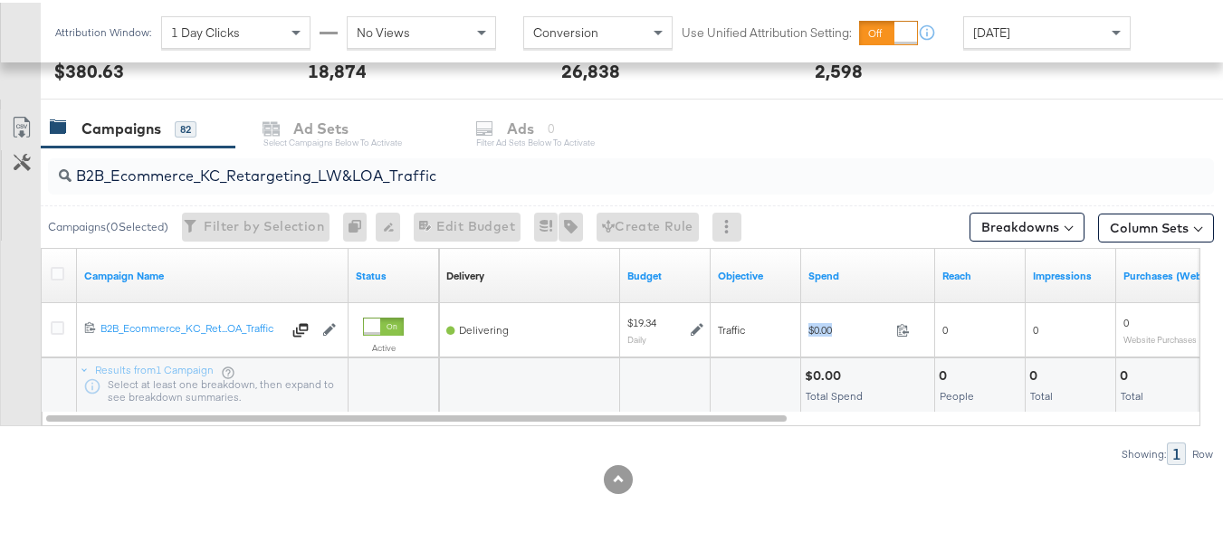
copy div "$0.00"
click at [368, 191] on div "B2B_Ecommerce_KC_Retargeting_LW&LOA_Traffic" at bounding box center [631, 174] width 1166 height 36
click at [377, 175] on input "B2B_Ecommerce_KC_Retargeting_LW&LOA_Traffic" at bounding box center [592, 166] width 1040 height 35
paste input "KC_Retargeting_Prospects & Clients_Conversions"
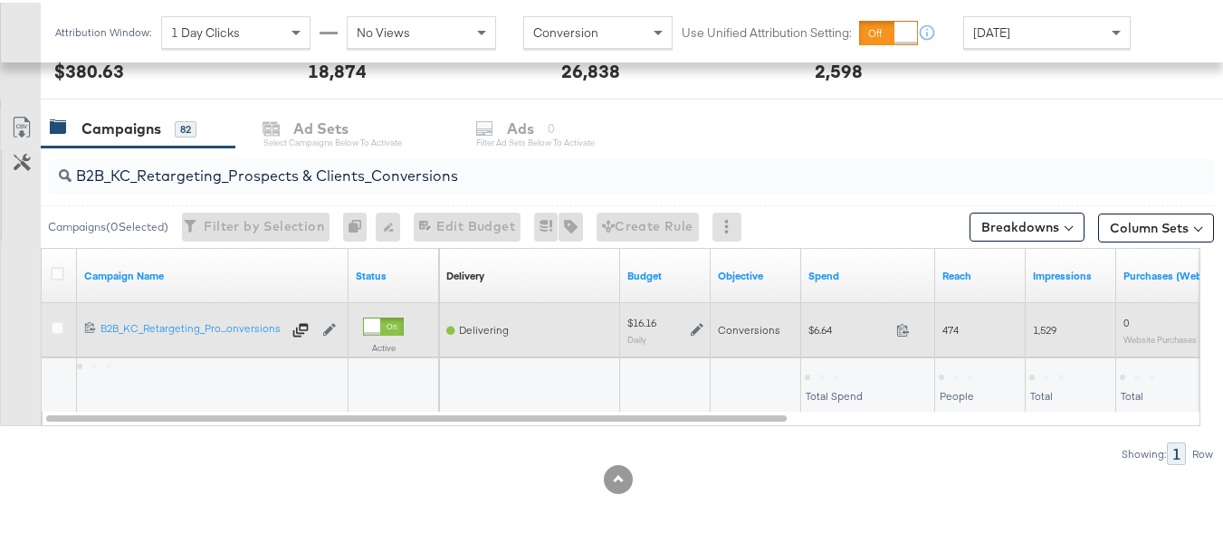
click at [823, 320] on div "$6.64 6.64" at bounding box center [868, 327] width 134 height 28
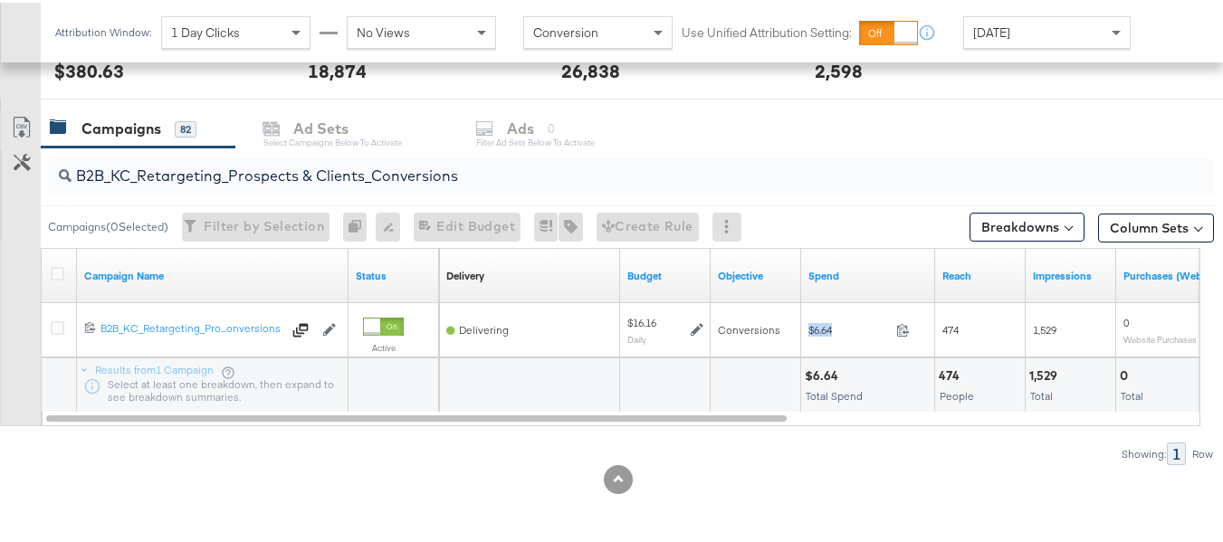
copy div "$6.64"
click at [409, 169] on input "B2B_KC_Retargeting_Prospects & Clients_Conversions" at bounding box center [592, 166] width 1040 height 35
paste input "C_LAND_KC_Pros_Sig"
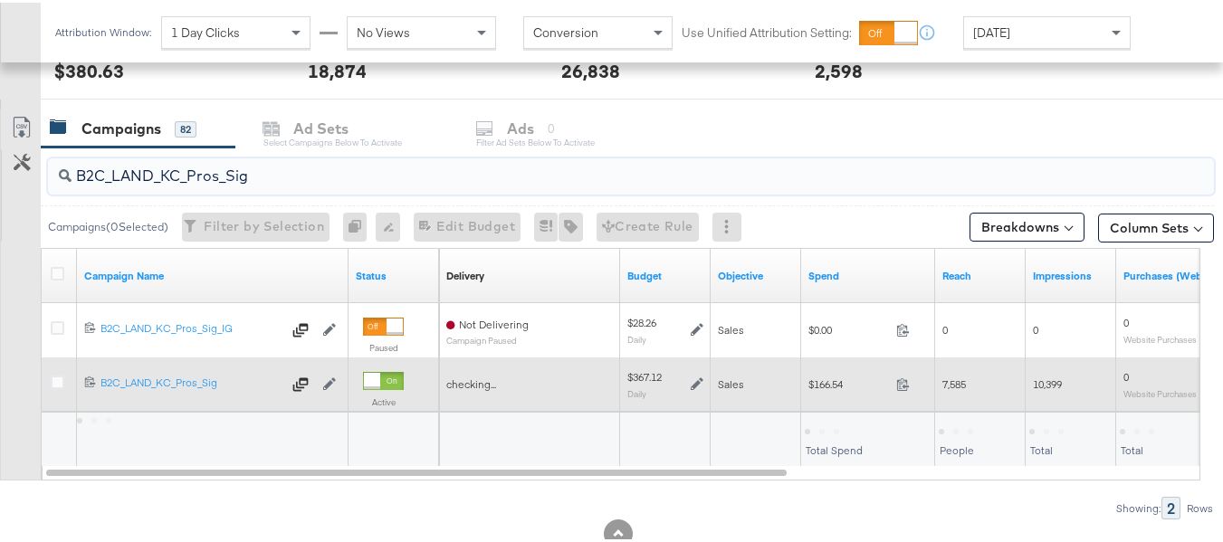
click at [839, 378] on span "$166.54" at bounding box center [849, 382] width 81 height 14
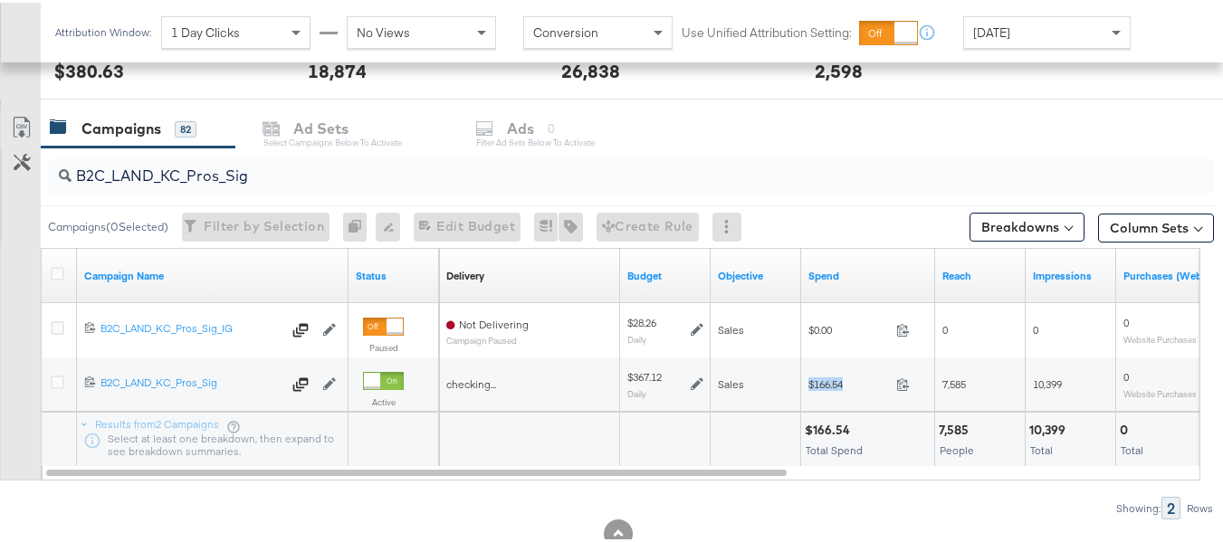
copy div "$166.54"
click at [384, 163] on input "B2C_LAND_KC_Pros_Sig" at bounding box center [592, 166] width 1040 height 35
paste input "RT_Sig_24"
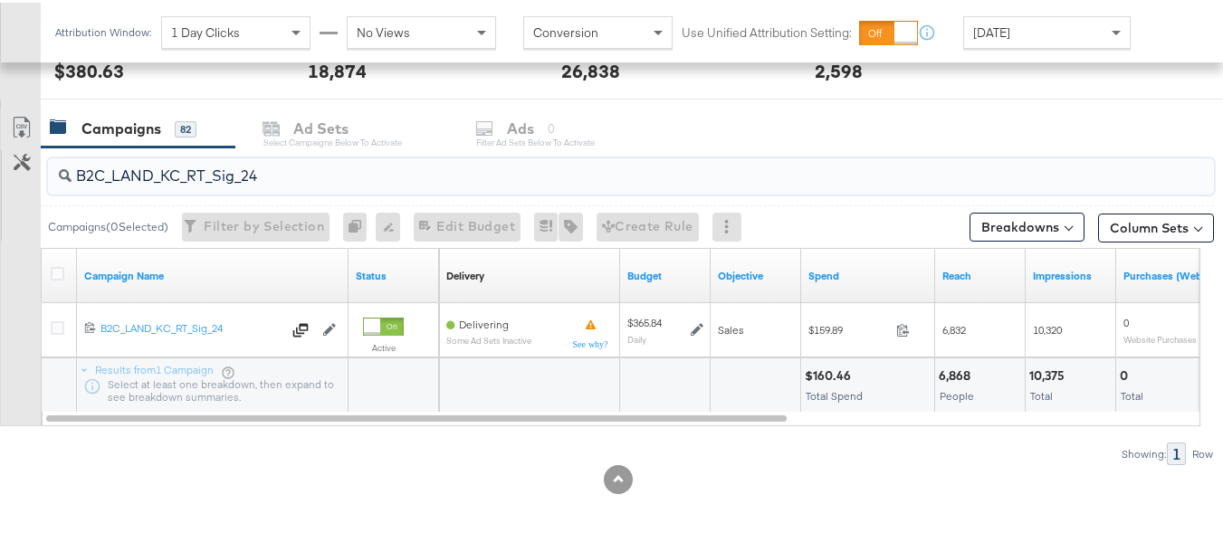
type input "B2C_LAND_KC_RT_Sig_24"
